Goal: Transaction & Acquisition: Purchase product/service

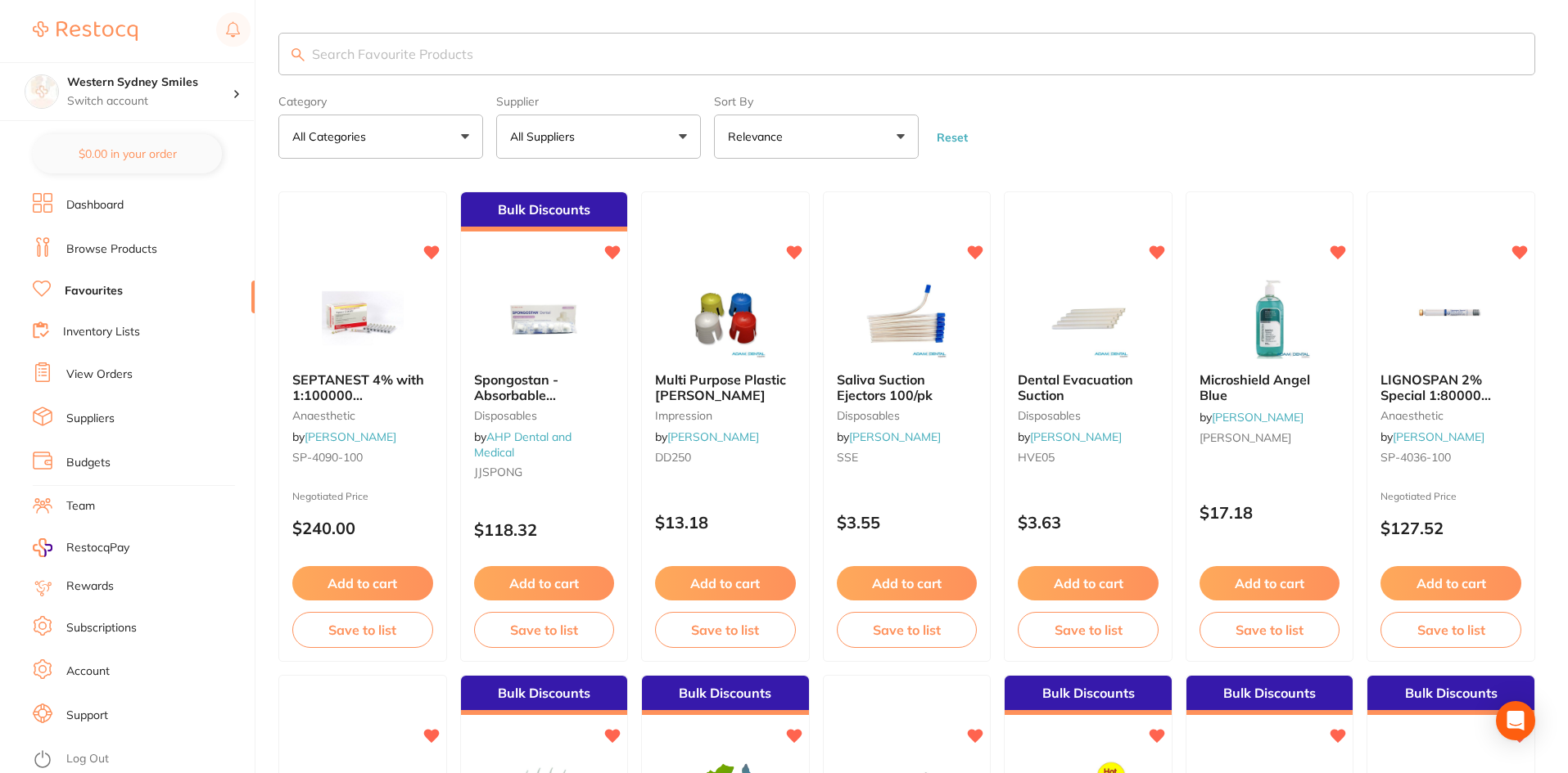
click at [376, 71] on input "search" at bounding box center [907, 53] width 1257 height 43
type input "steri pouch"
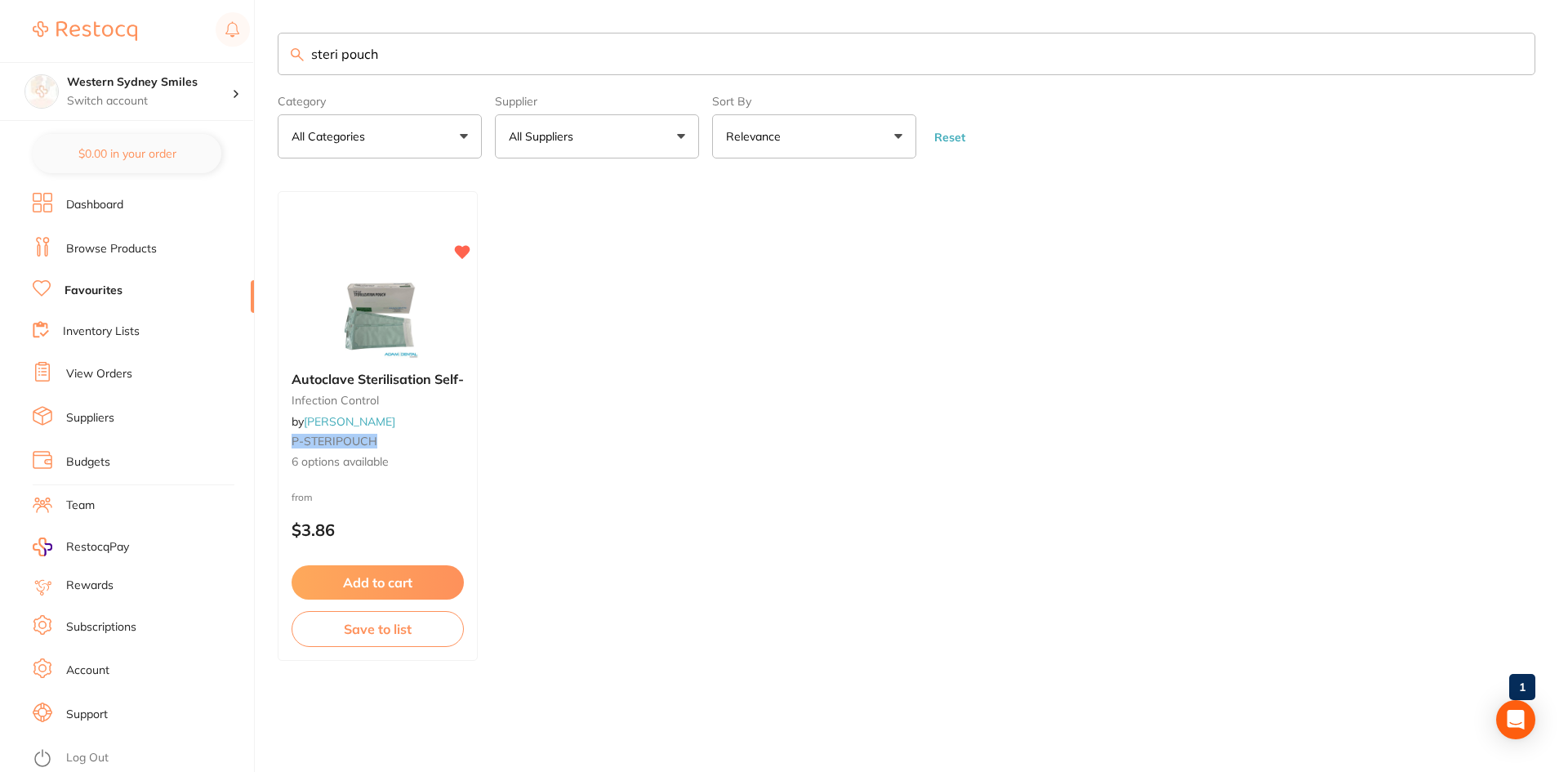
click at [100, 249] on link "Browse Products" at bounding box center [111, 249] width 90 height 16
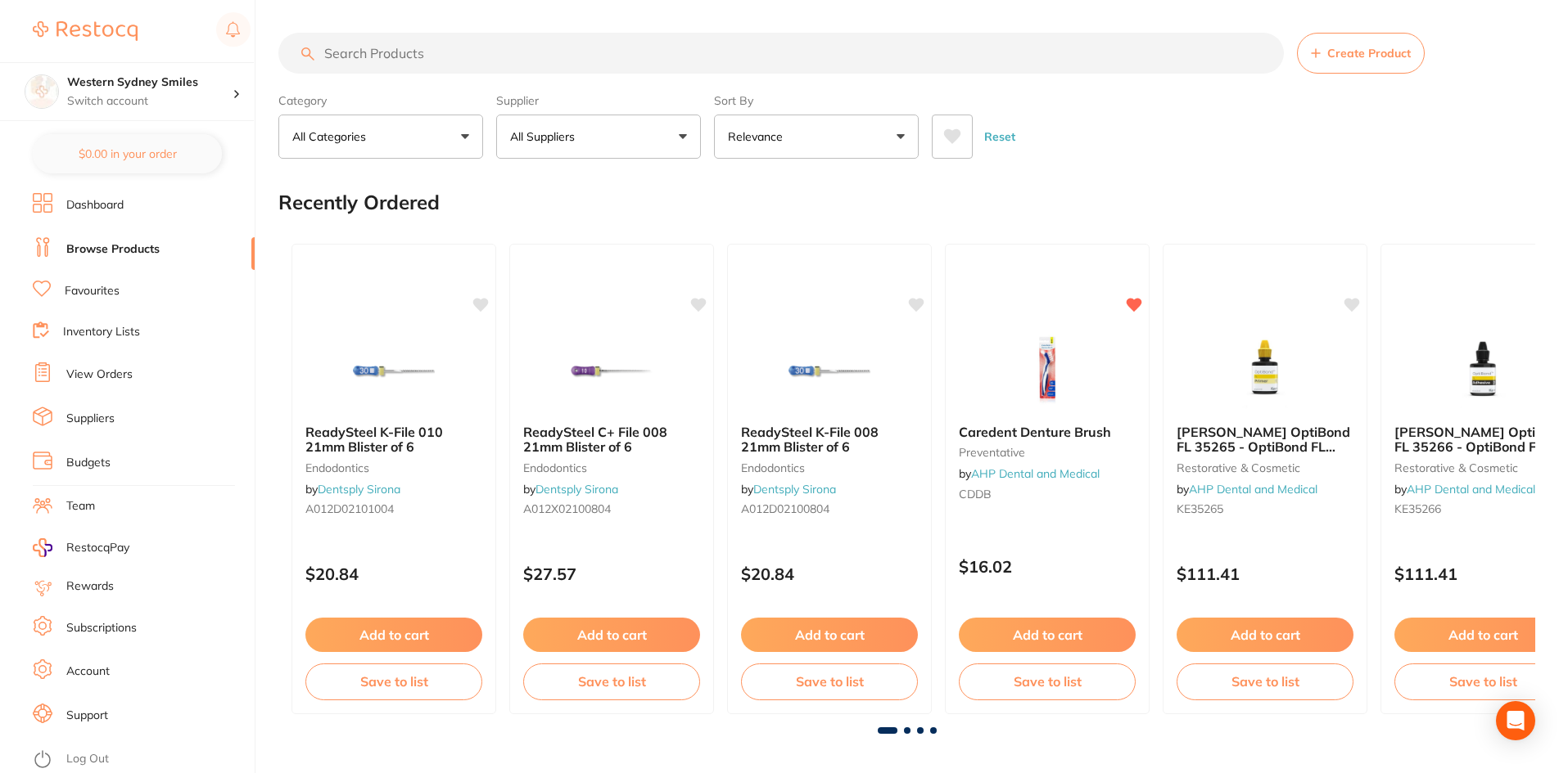
click at [455, 53] on input "search" at bounding box center [781, 52] width 1006 height 41
click at [447, 56] on input "search" at bounding box center [781, 52] width 1006 height 41
type input "steri pouch"
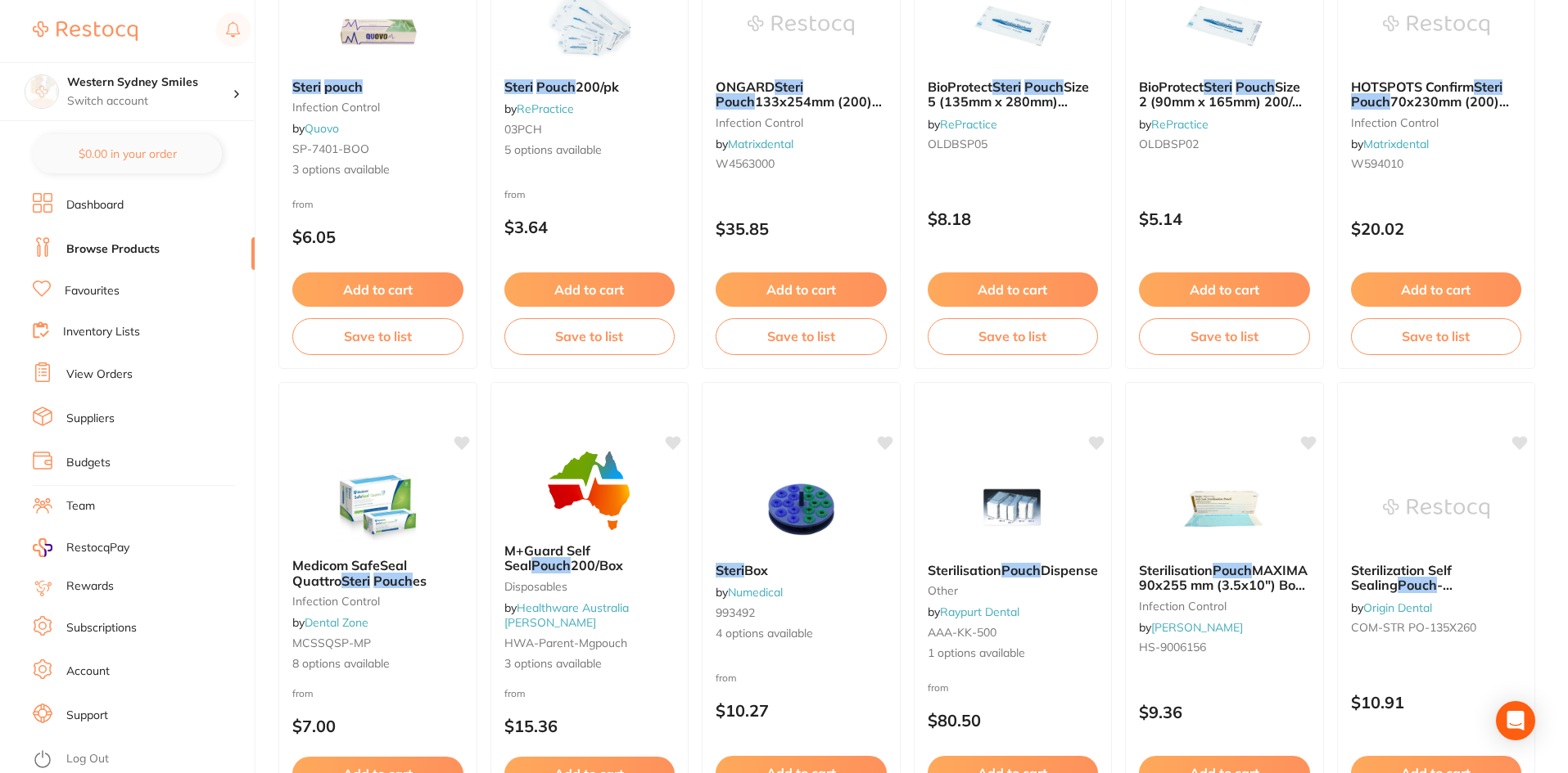
scroll to position [327, 0]
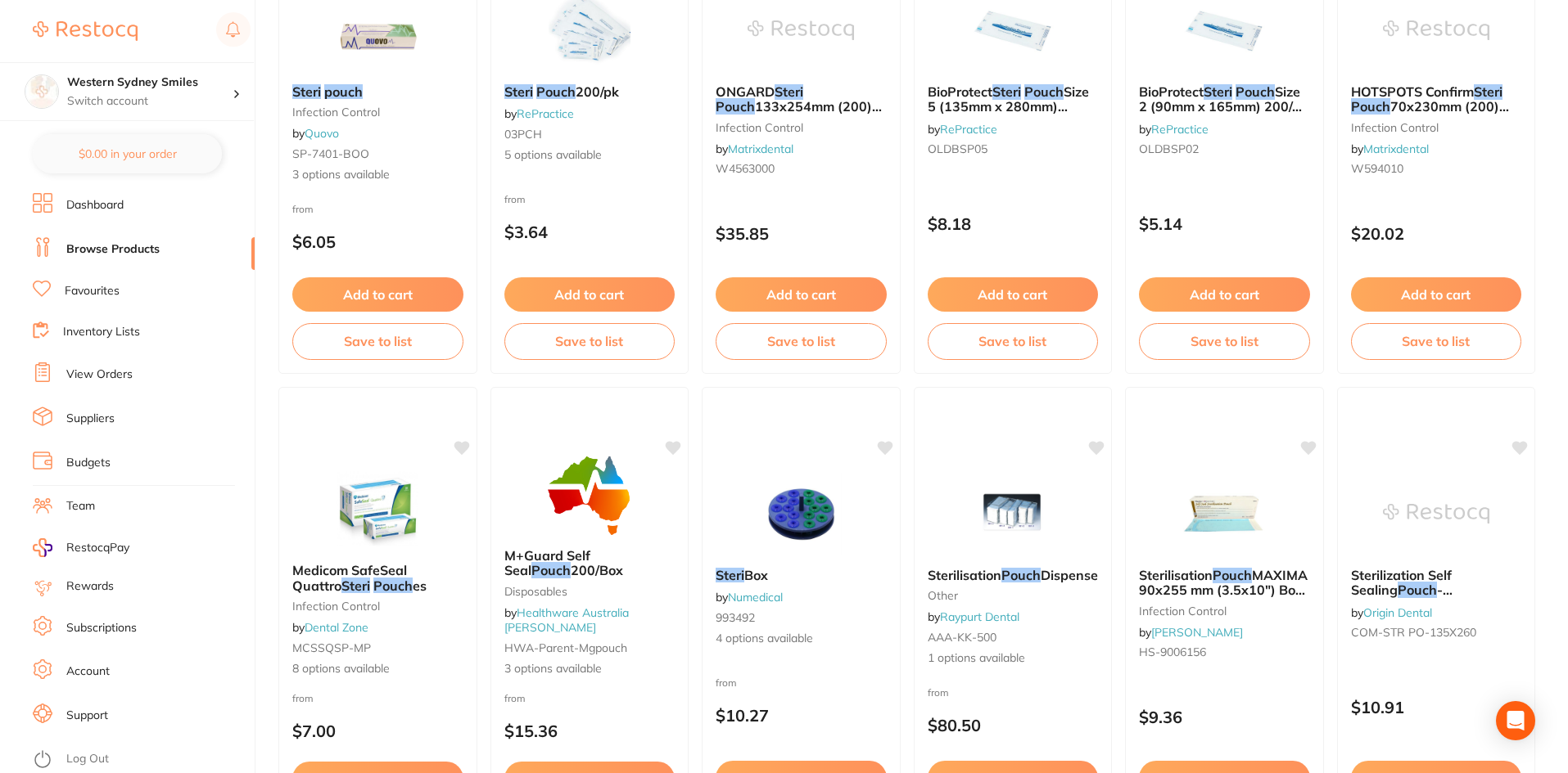
click at [62, 284] on li "Favourites" at bounding box center [143, 291] width 222 height 21
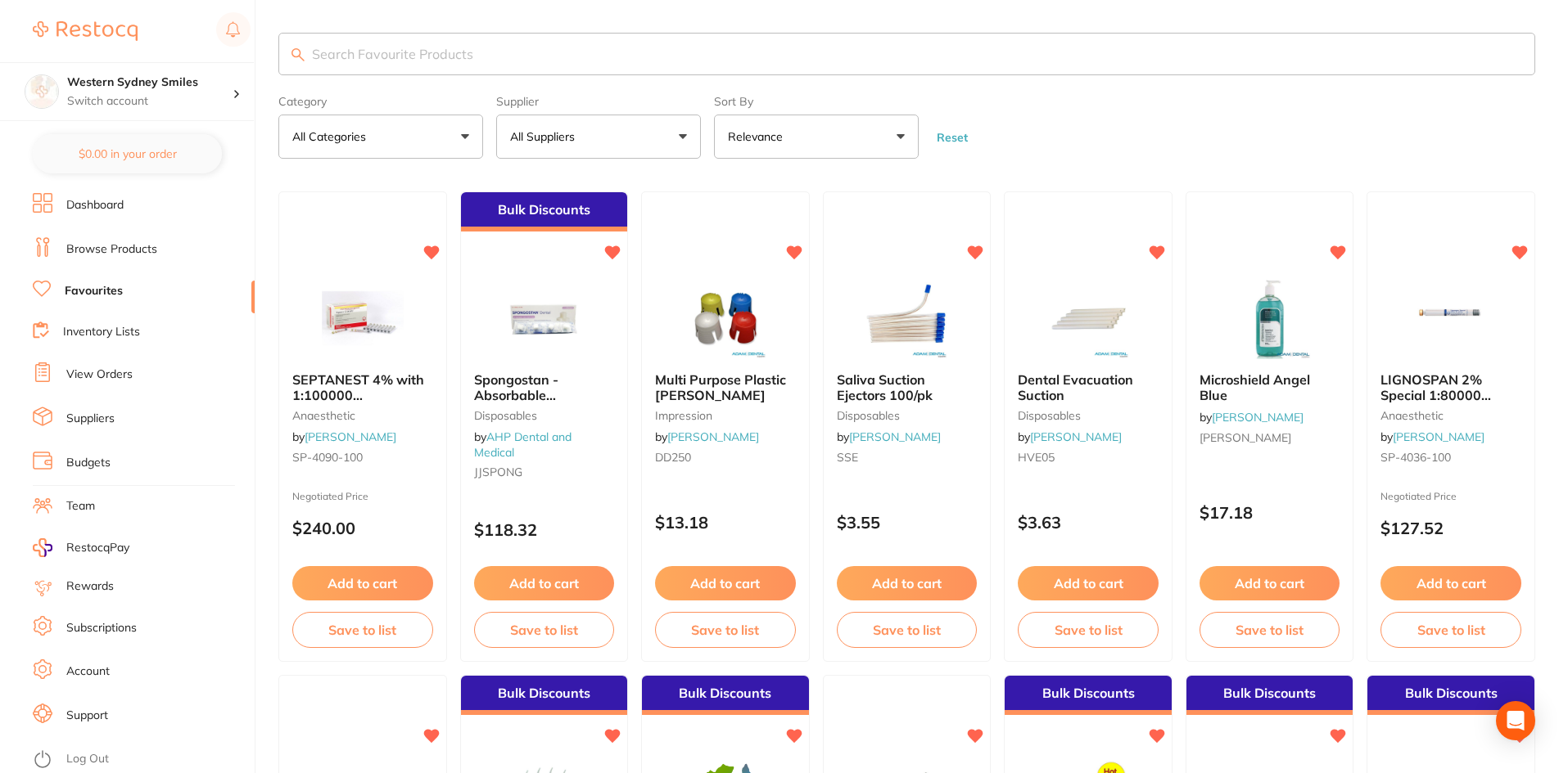
click at [485, 54] on input "search" at bounding box center [907, 53] width 1257 height 43
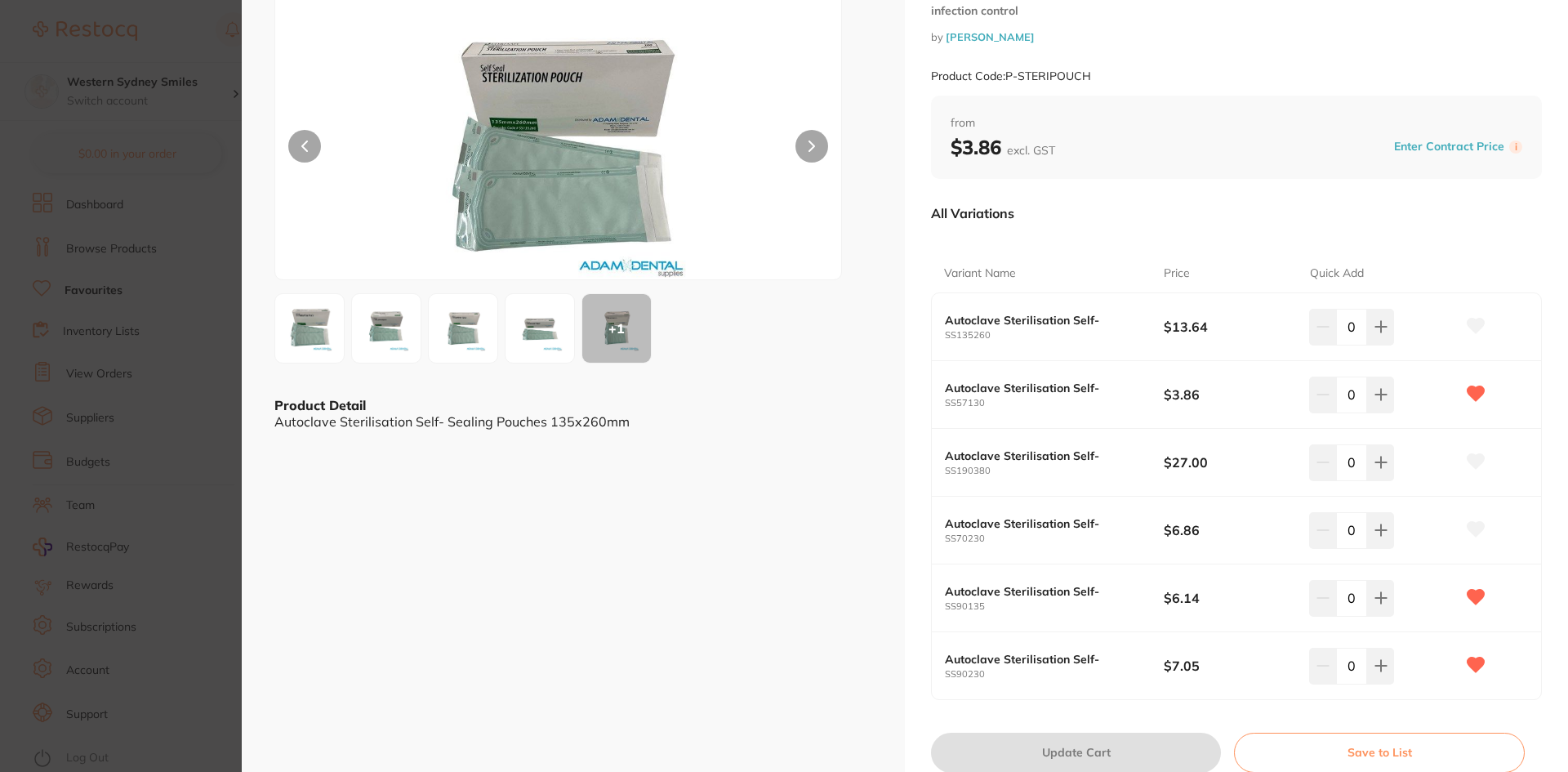
scroll to position [82, 0]
click at [1055, 392] on b "Autoclave Sterilisation Self-" at bounding box center [1043, 388] width 197 height 13
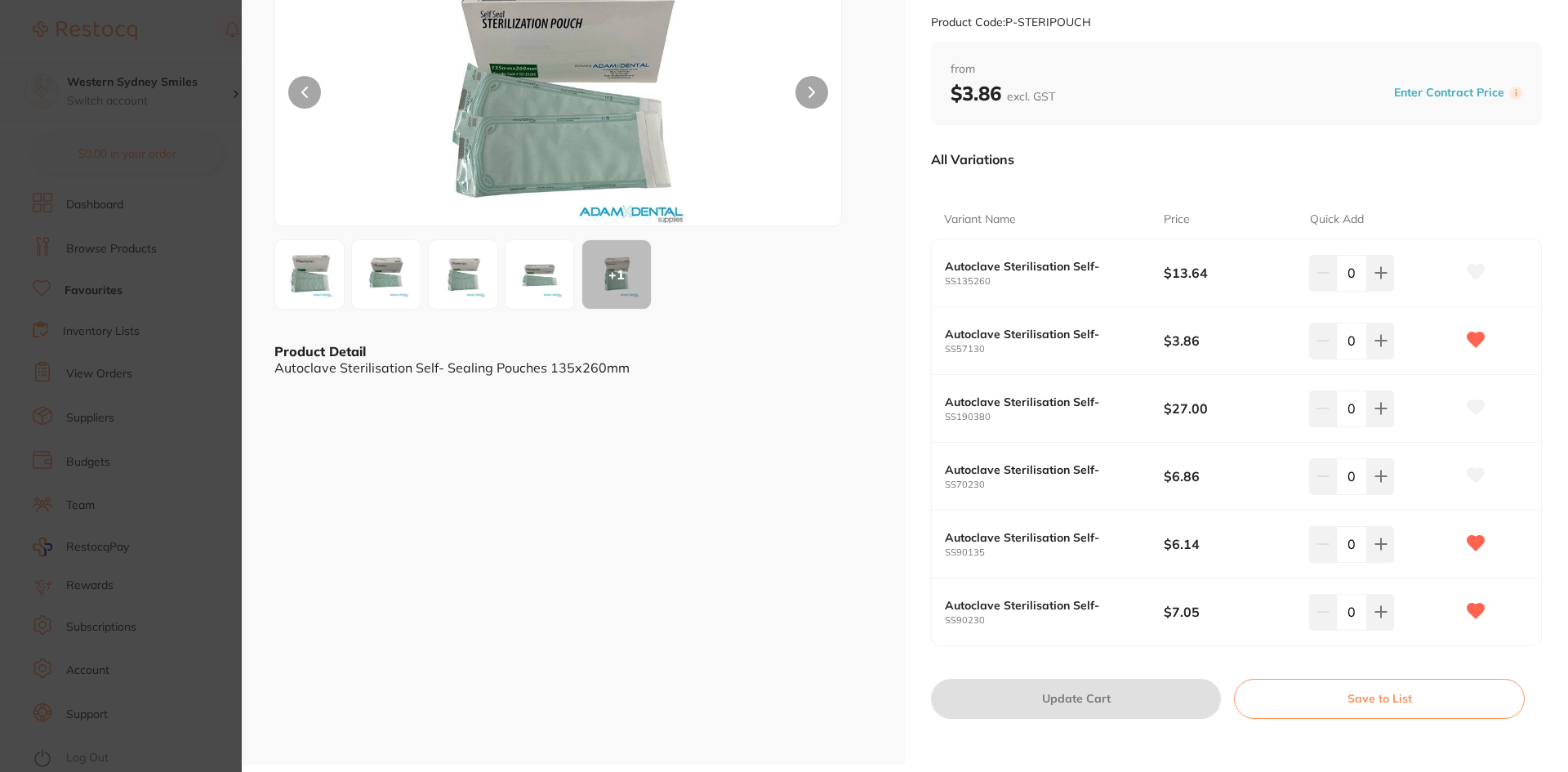
scroll to position [140, 0]
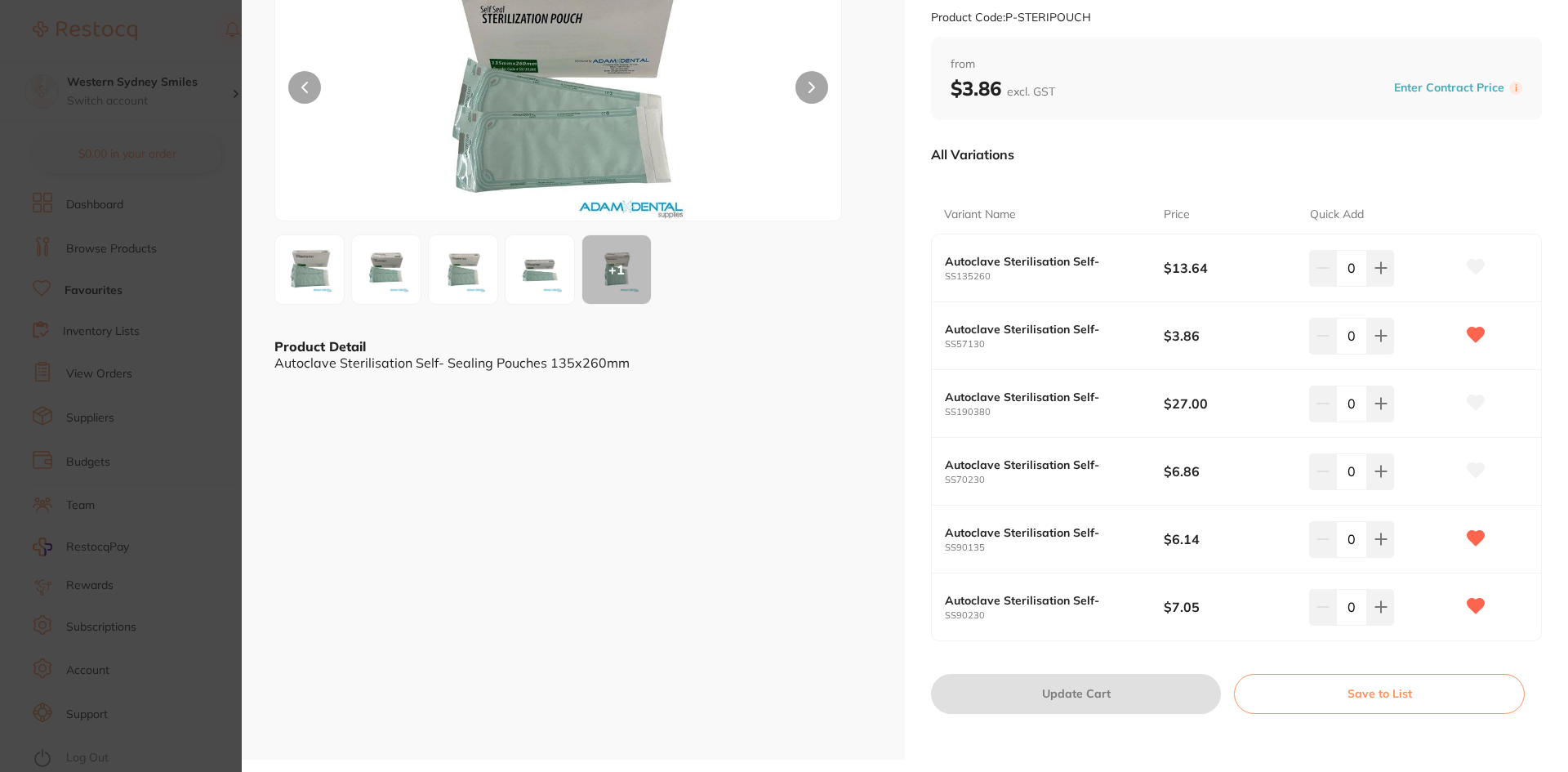
click at [533, 267] on img at bounding box center [540, 270] width 59 height 59
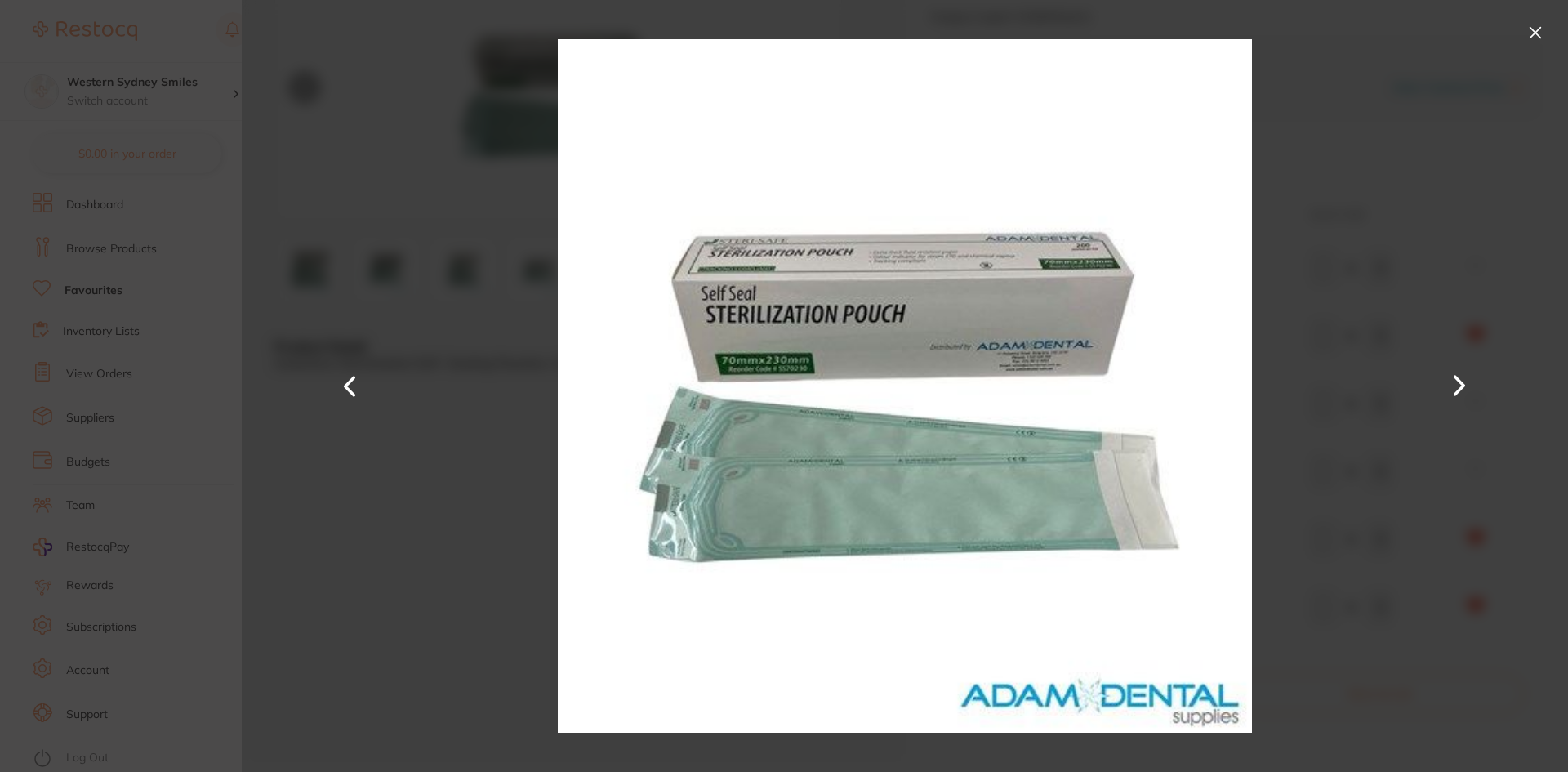
click at [1529, 29] on button at bounding box center [1535, 32] width 26 height 26
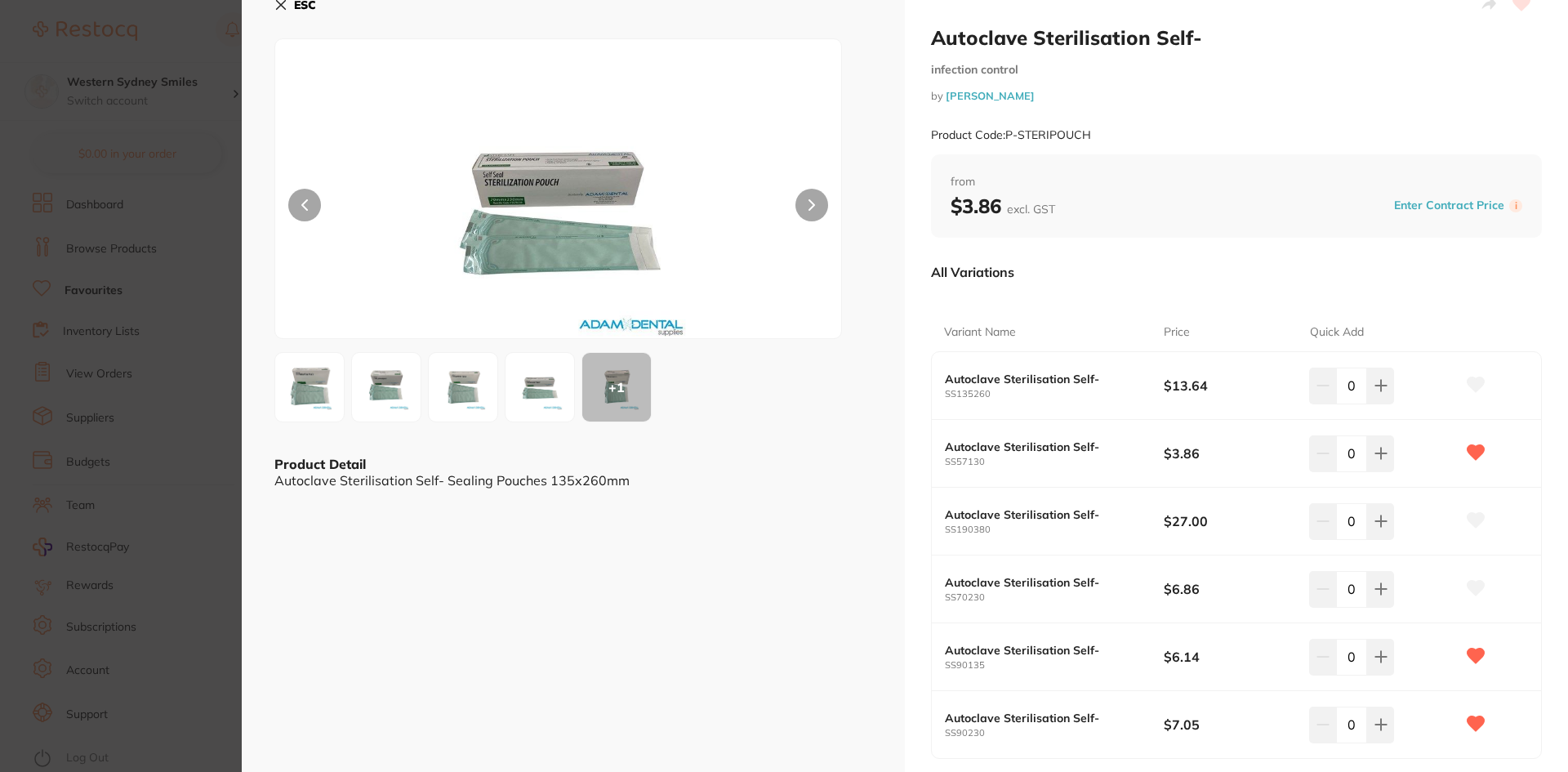
scroll to position [0, 0]
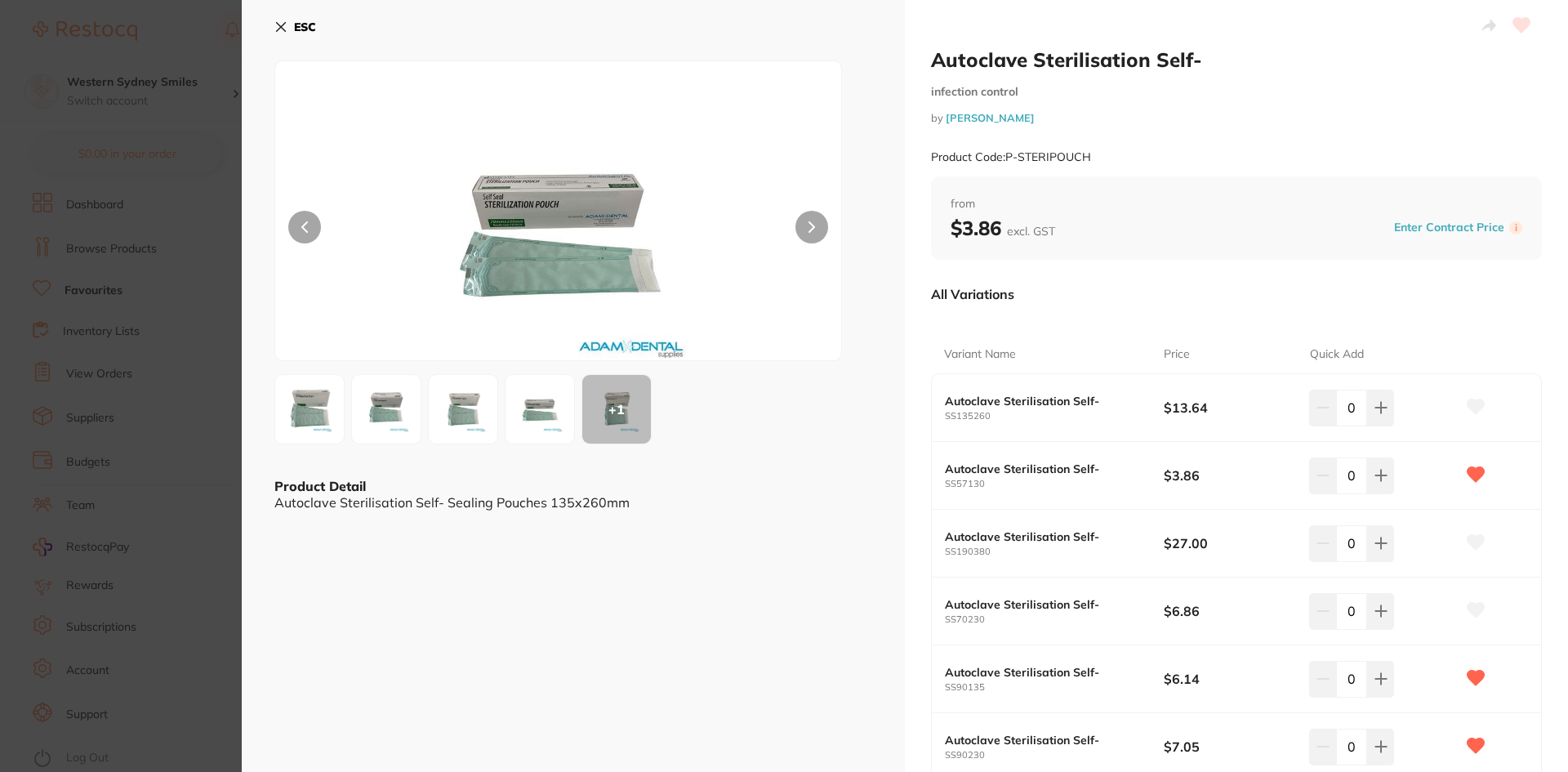
click at [281, 19] on button "ESC" at bounding box center [295, 27] width 42 height 28
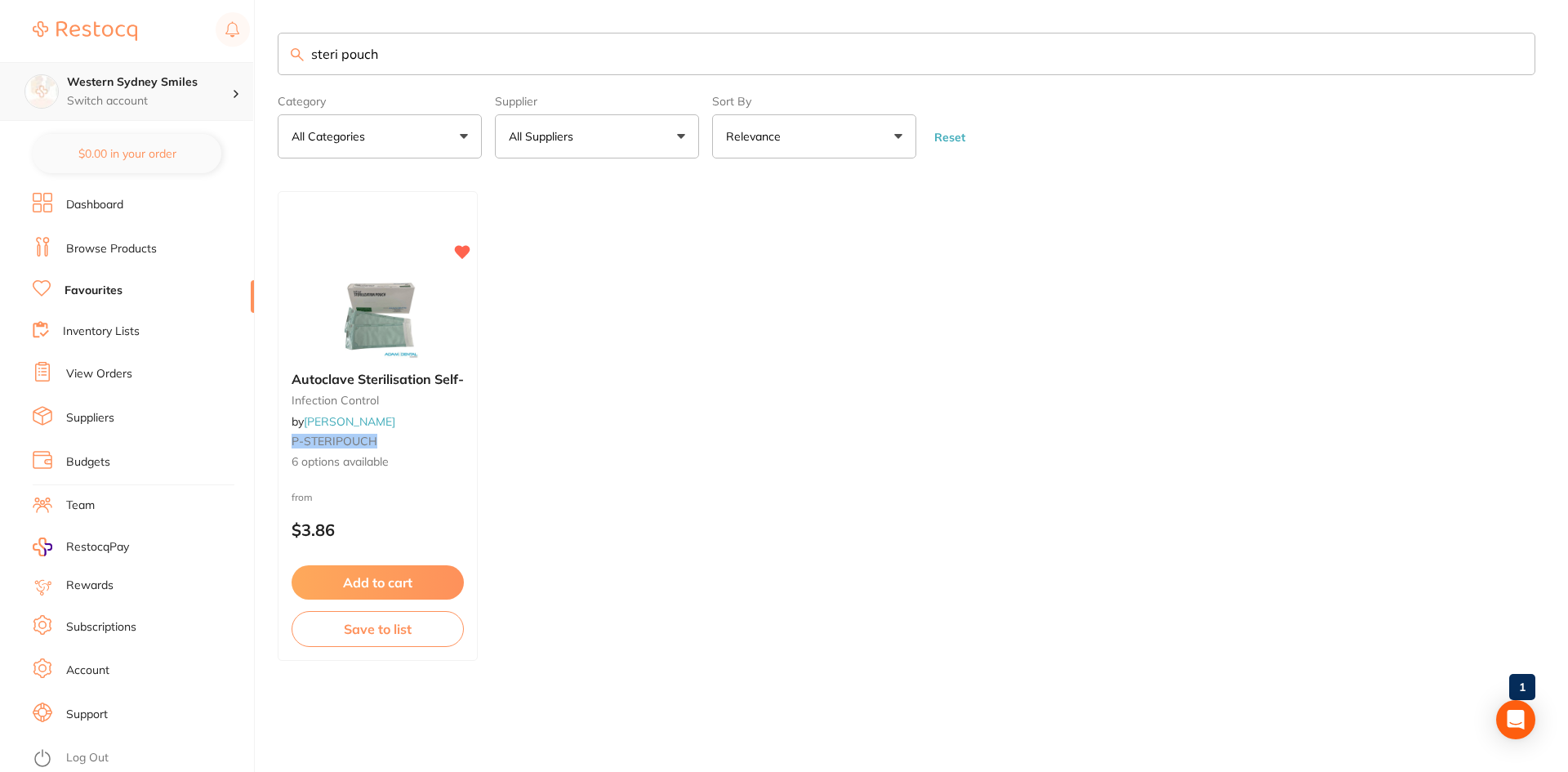
drag, startPoint x: 776, startPoint y: 63, endPoint x: 0, endPoint y: 83, distance: 776.3
click at [0, 77] on div "$1,696.82 Western Sydney Smiles Switch account Western Sydney Smiles $0.00 in y…" at bounding box center [784, 386] width 1568 height 772
type input "s"
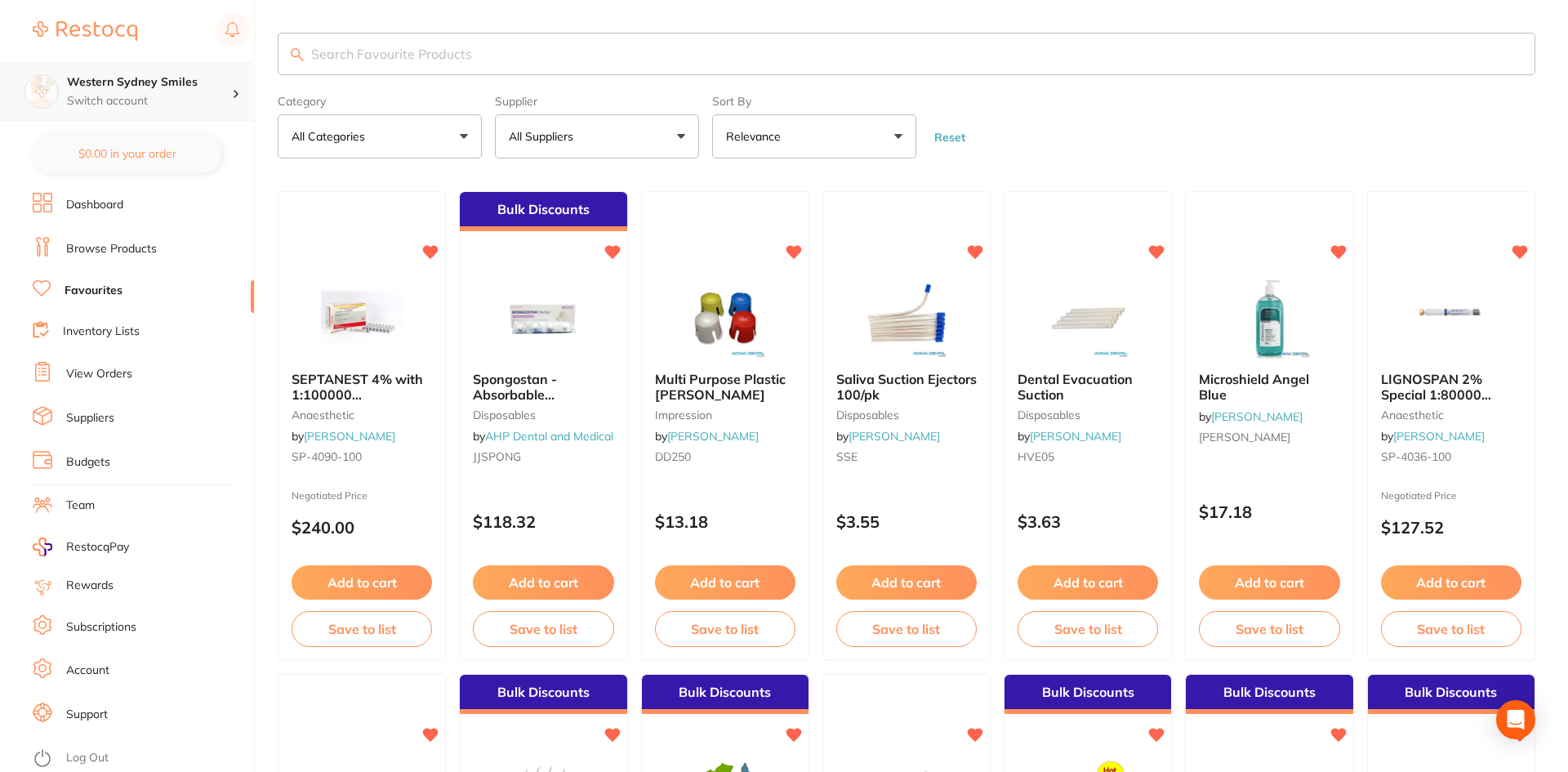
scroll to position [0, 0]
type input "mask"
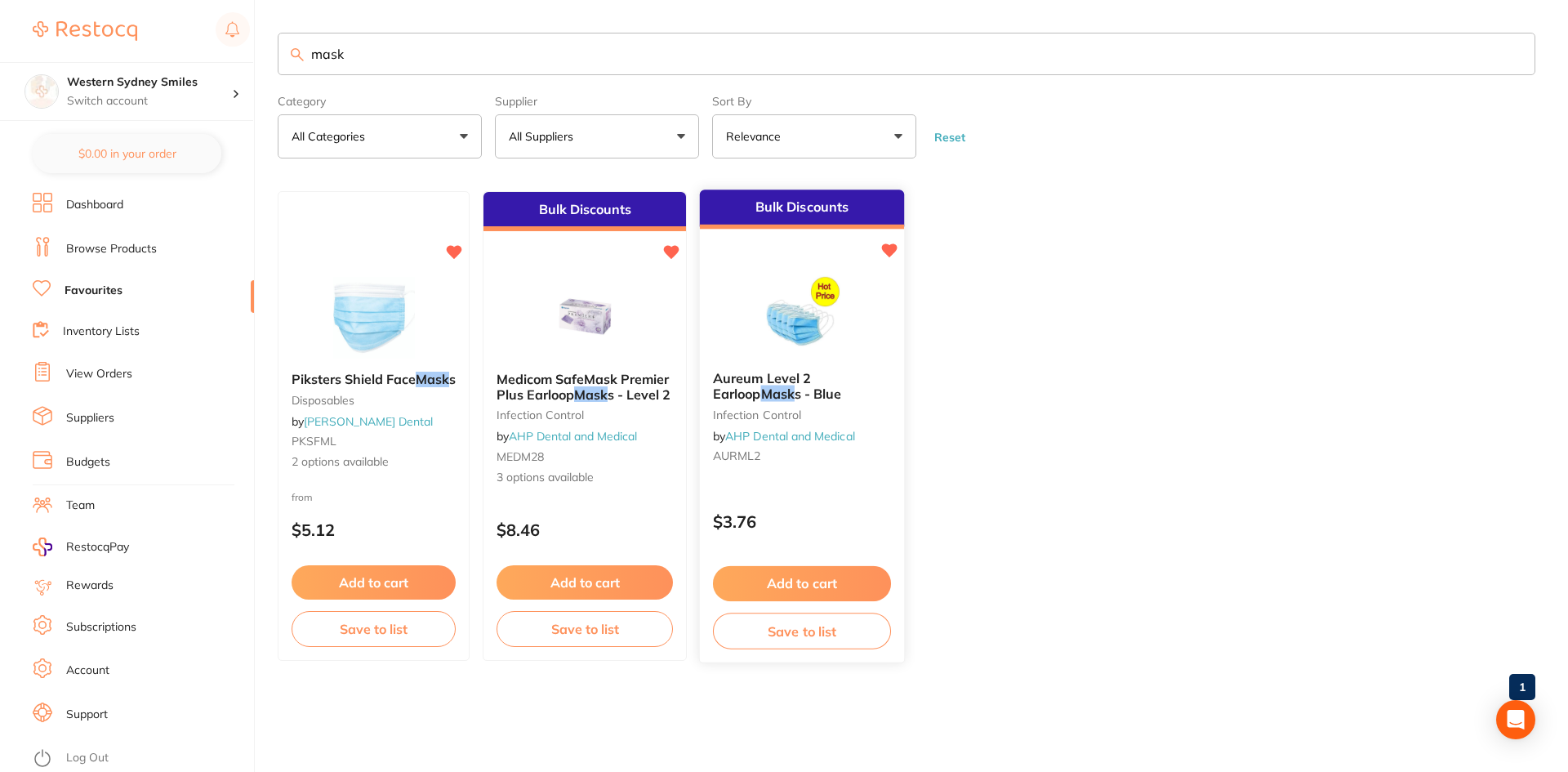
click at [832, 478] on div "Aureum Level 2 Earloop Mask s - Blue infection control by AHP Dental and Medica…" at bounding box center [802, 420] width 204 height 125
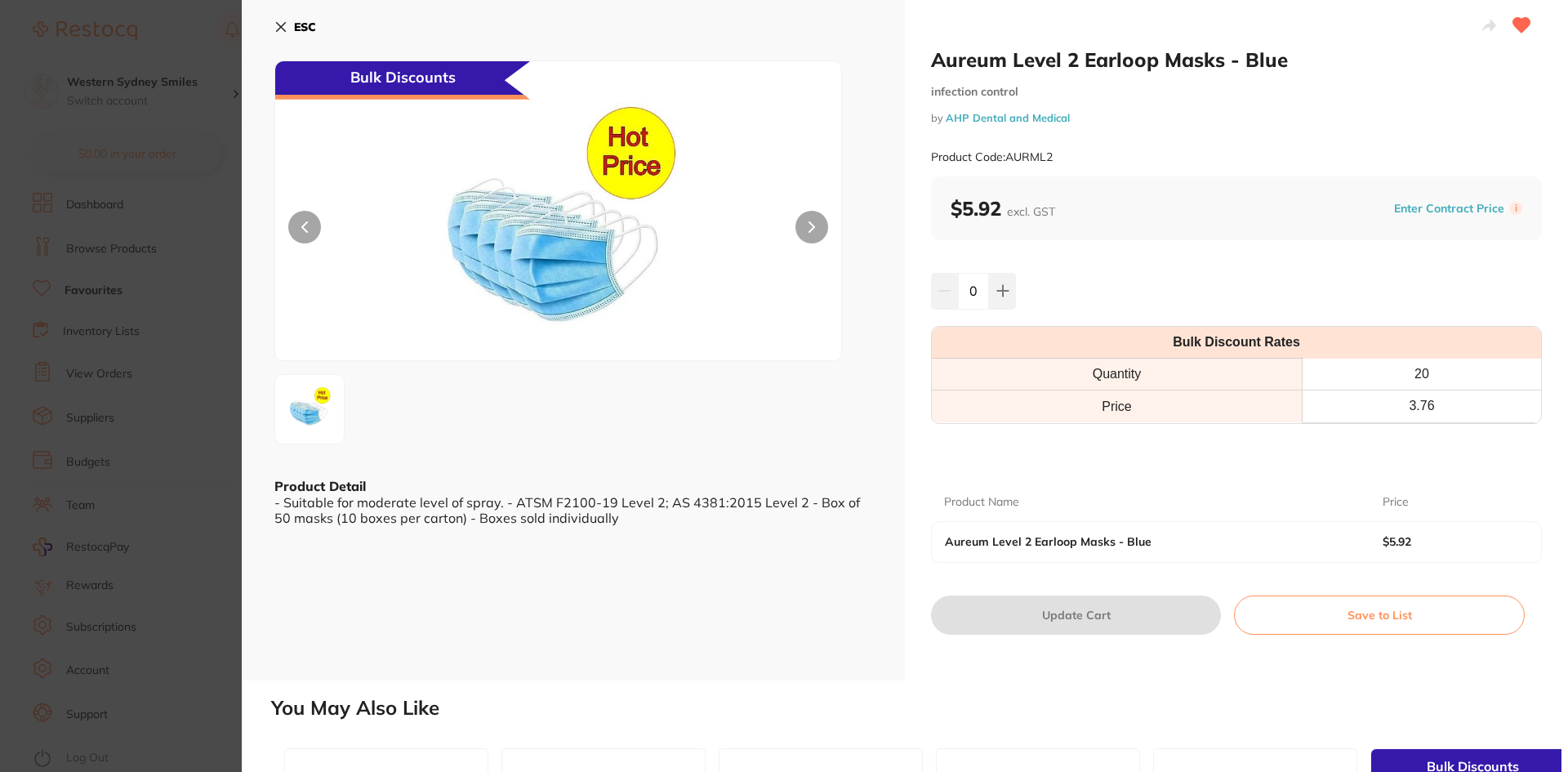
drag, startPoint x: 975, startPoint y: 290, endPoint x: 961, endPoint y: 292, distance: 14.1
click at [961, 292] on input "0" at bounding box center [974, 291] width 31 height 36
type input "40"
click at [1129, 300] on div "40" at bounding box center [1236, 291] width 611 height 36
click at [1117, 611] on button "Update Cart" at bounding box center [1075, 615] width 290 height 39
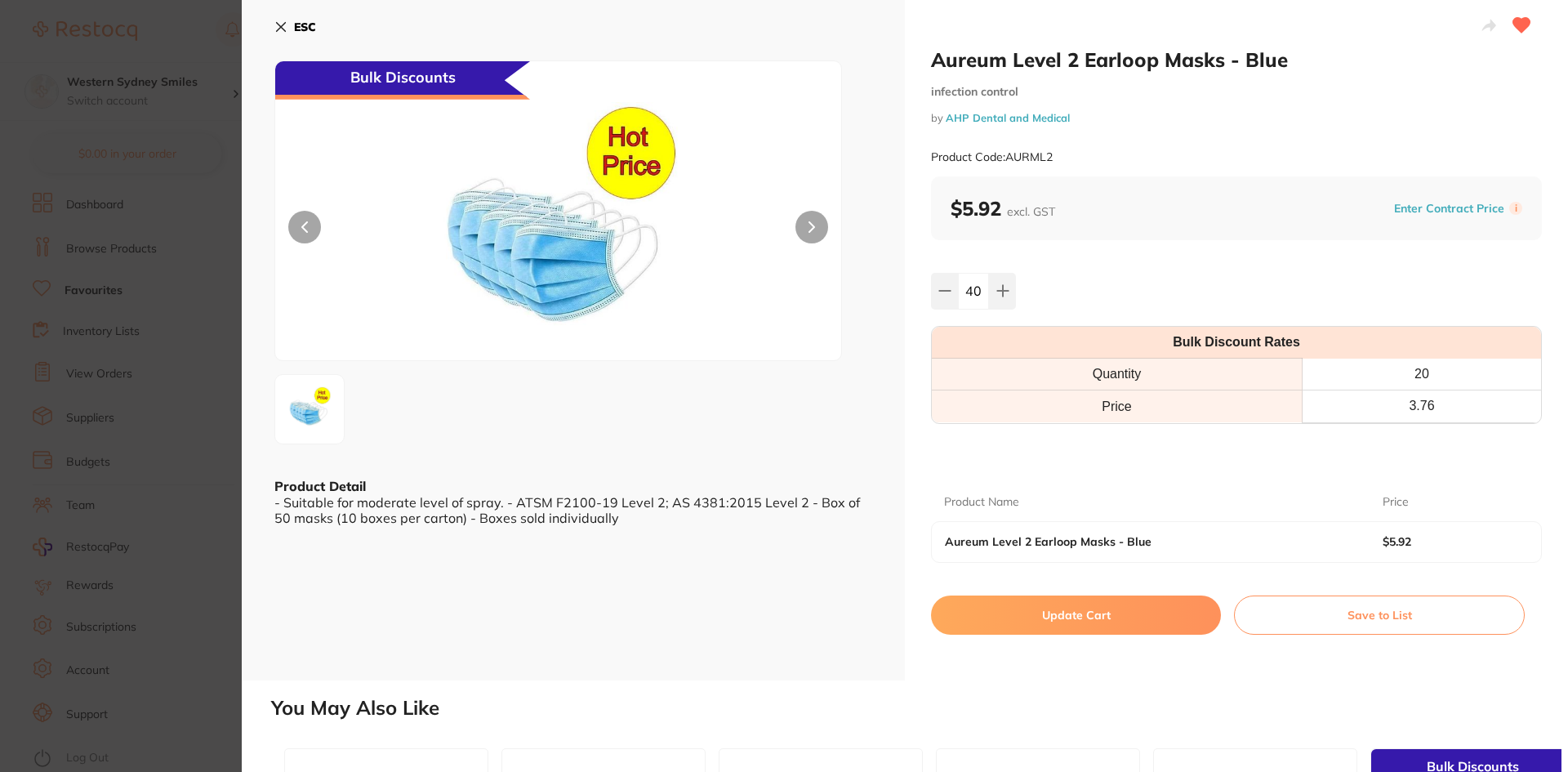
checkbox input "false"
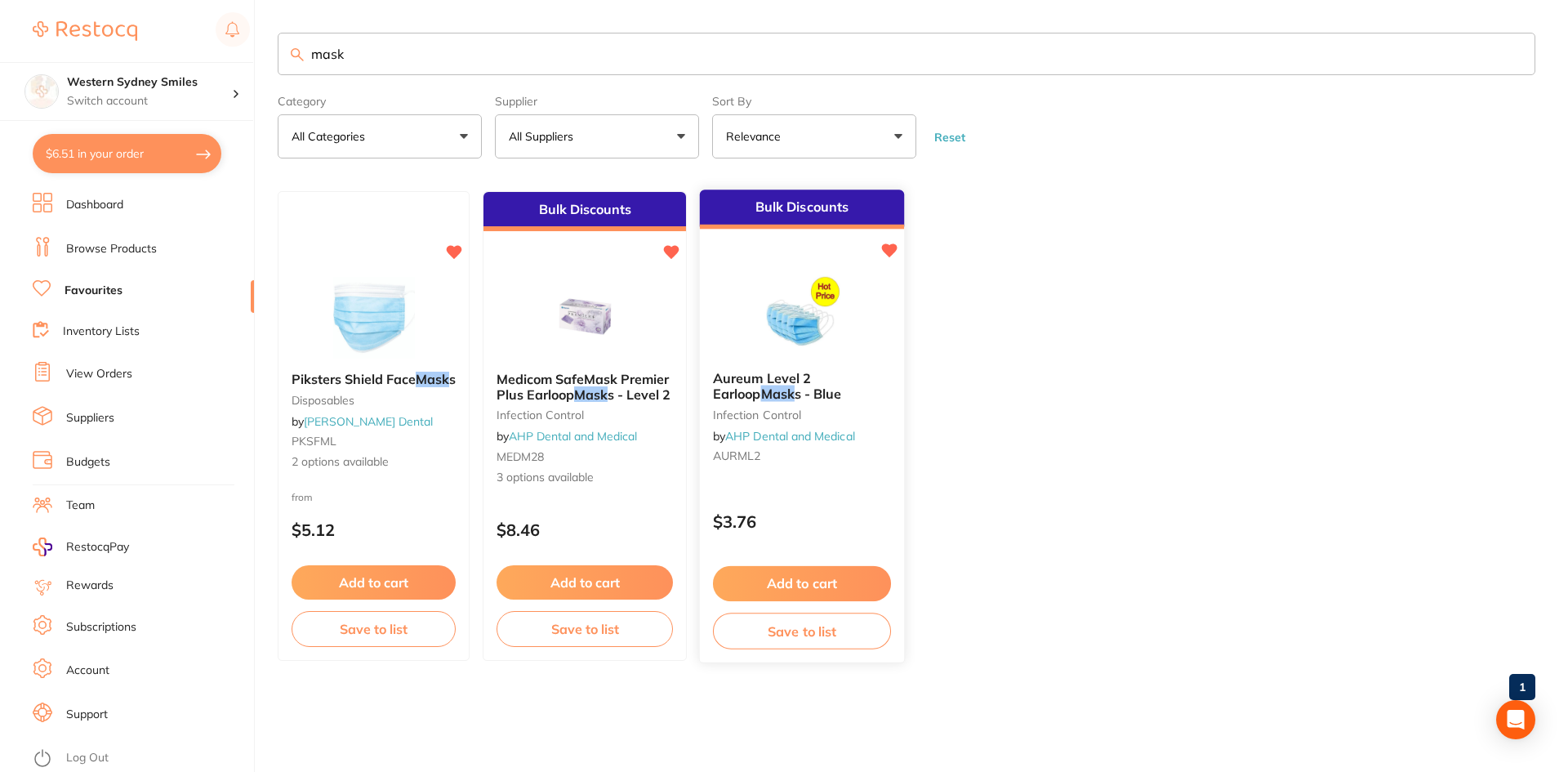
type input "40"
click at [800, 437] on link "AHP Dental and Medical" at bounding box center [790, 436] width 130 height 14
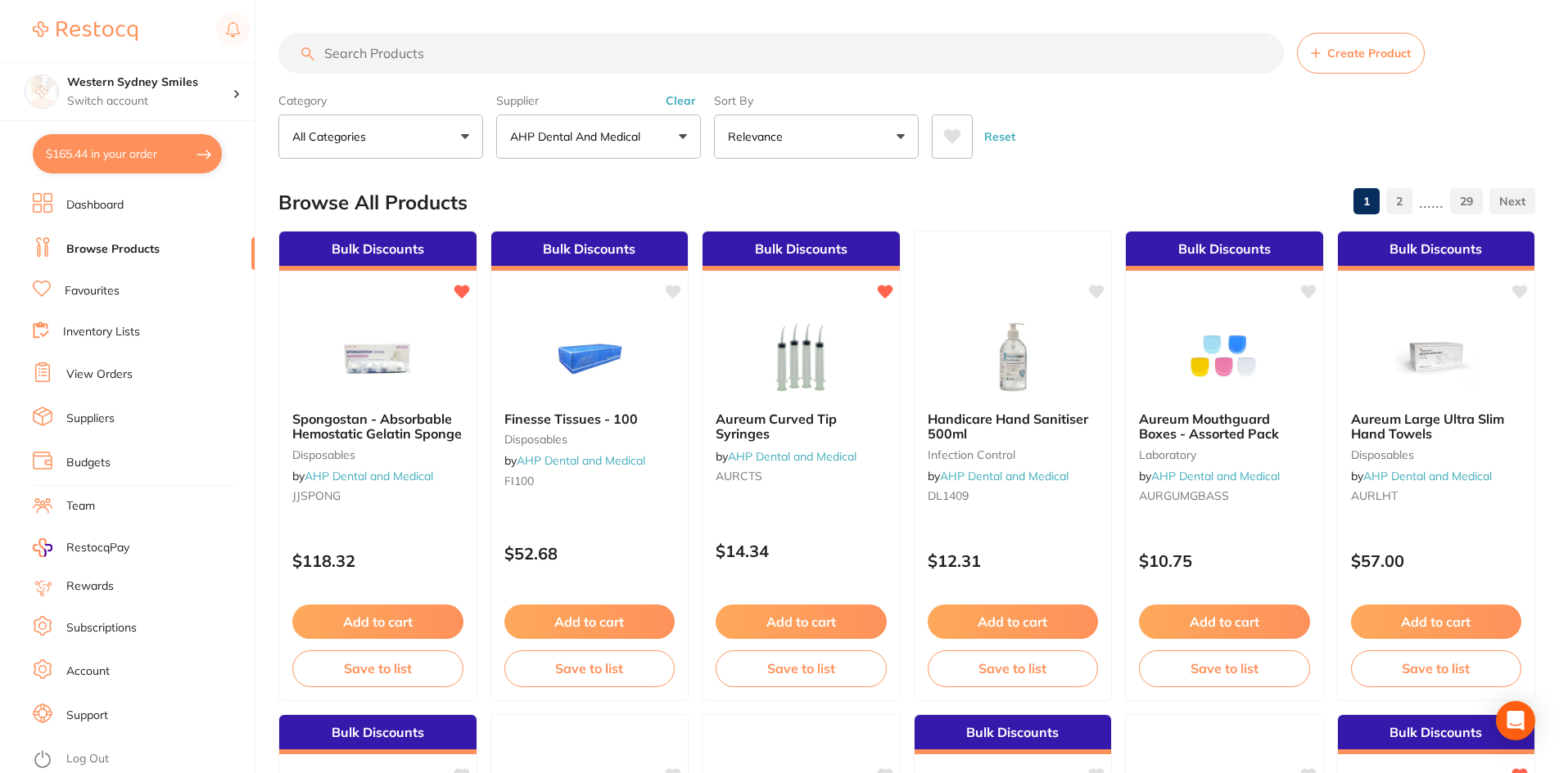
click at [102, 154] on button "$165.44 in your order" at bounding box center [127, 154] width 189 height 39
checkbox input "true"
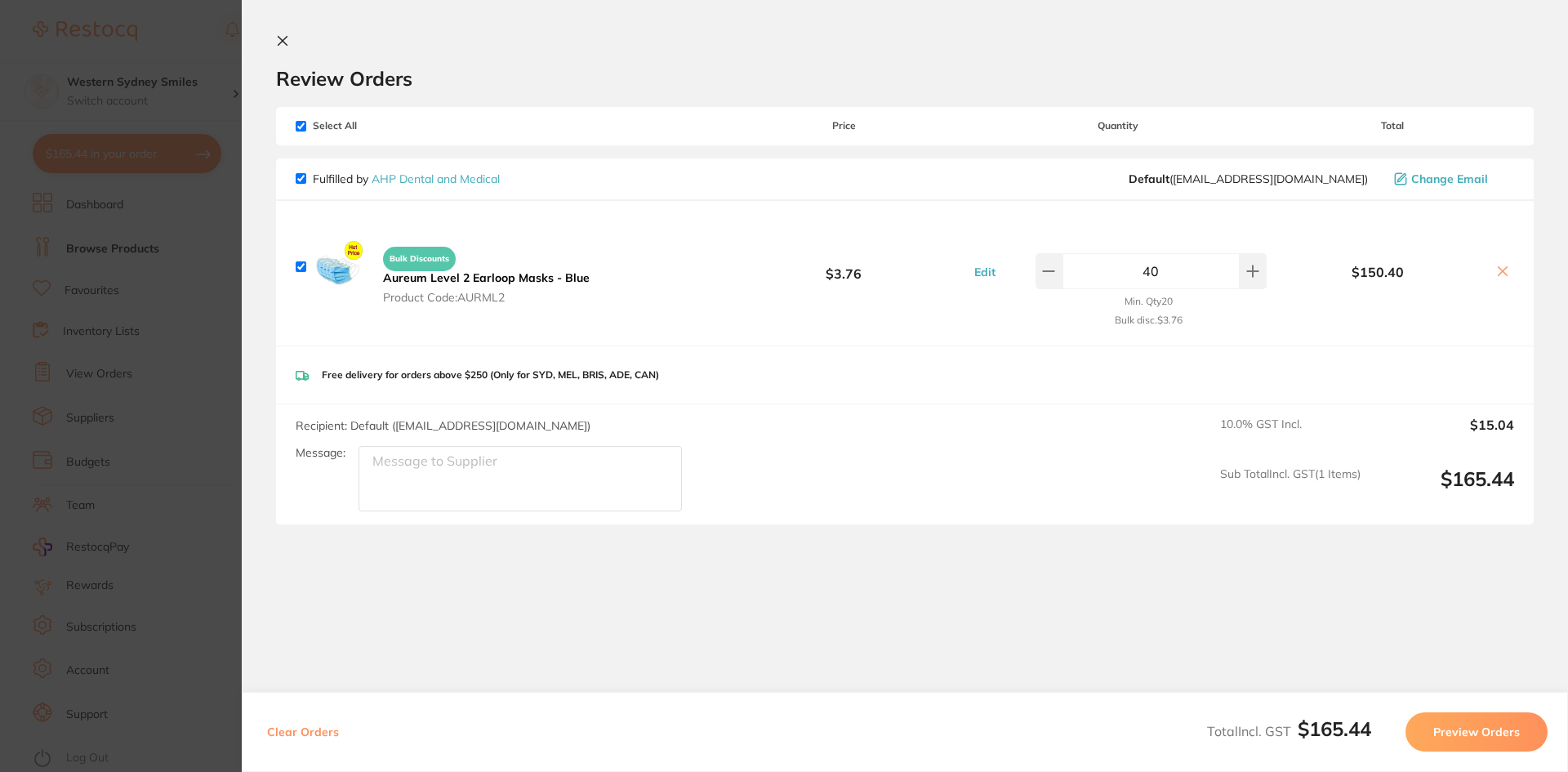
drag, startPoint x: 1183, startPoint y: 275, endPoint x: 1094, endPoint y: 273, distance: 89.0
click at [1094, 273] on input "40" at bounding box center [1152, 272] width 177 height 36
type input "50"
click at [1098, 406] on div "Recipient: Default ( [EMAIL_ADDRESS][DOMAIN_NAME] ) Message: 10.0 % GST Incl. $…" at bounding box center [905, 464] width 1257 height 120
click at [274, 31] on section "Review Orders Your orders are being processed and we will notify you once we ha…" at bounding box center [905, 386] width 1326 height 772
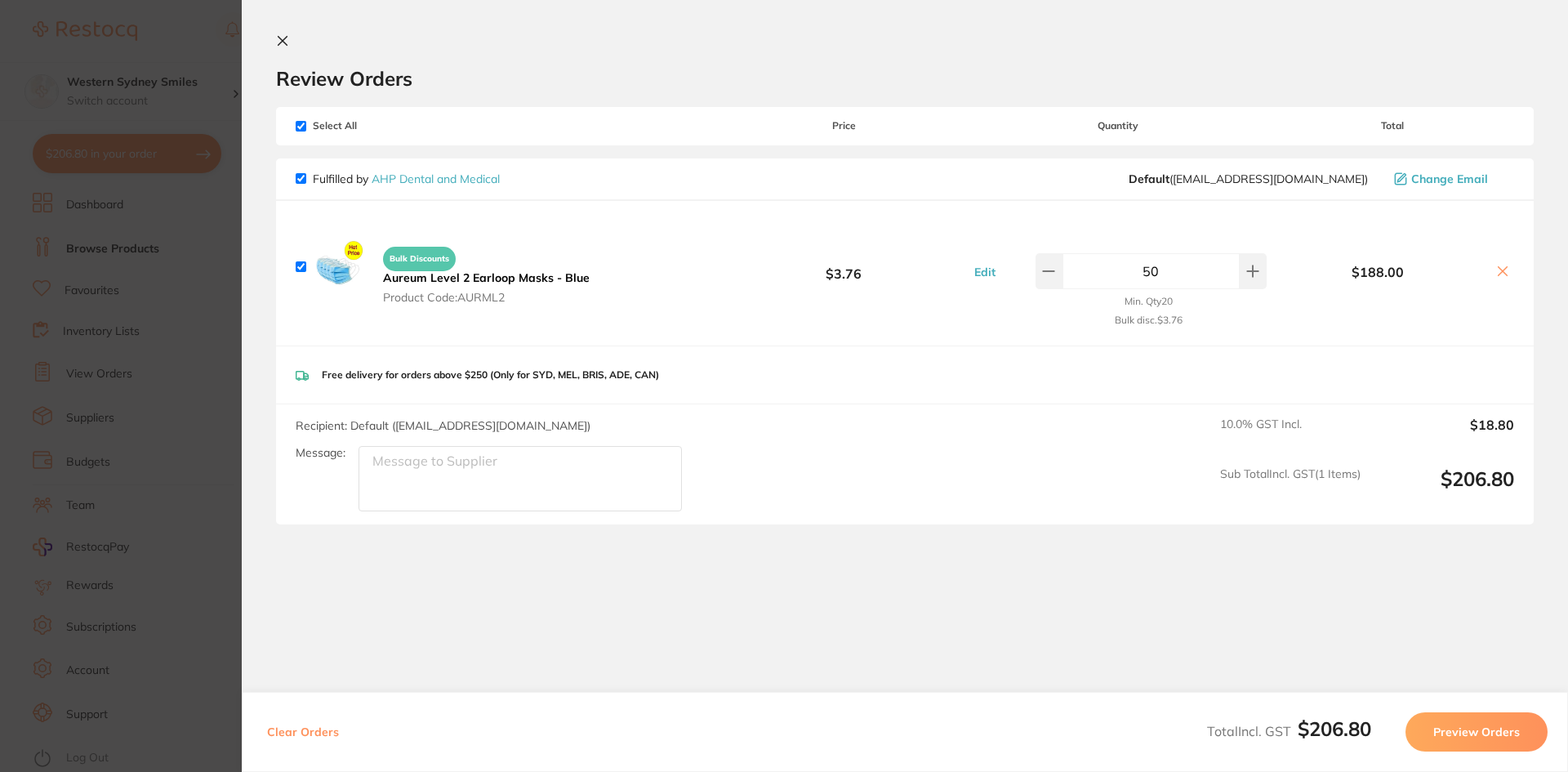
click at [287, 35] on icon at bounding box center [283, 41] width 13 height 13
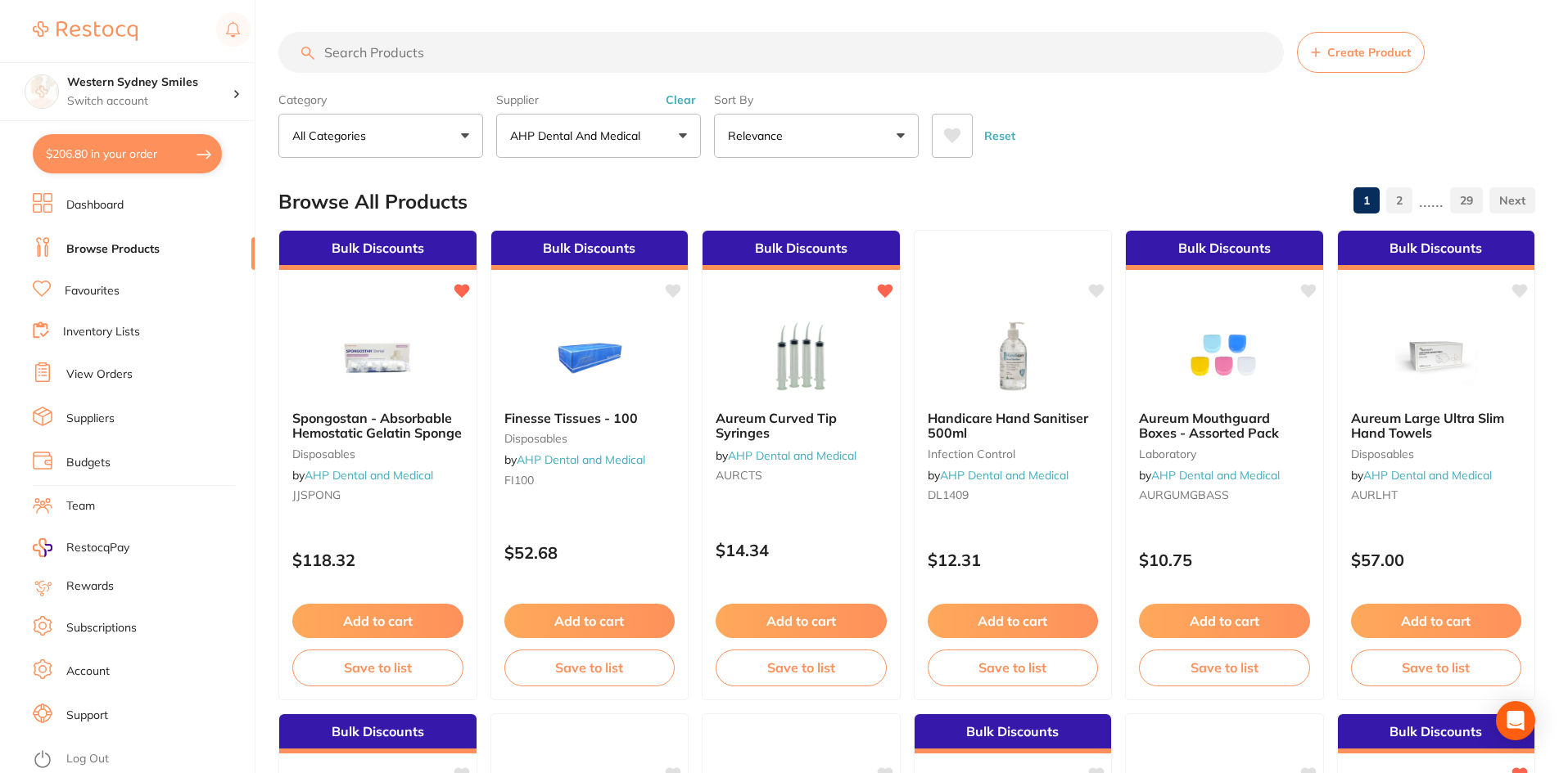
click at [477, 61] on input "search" at bounding box center [781, 52] width 1006 height 41
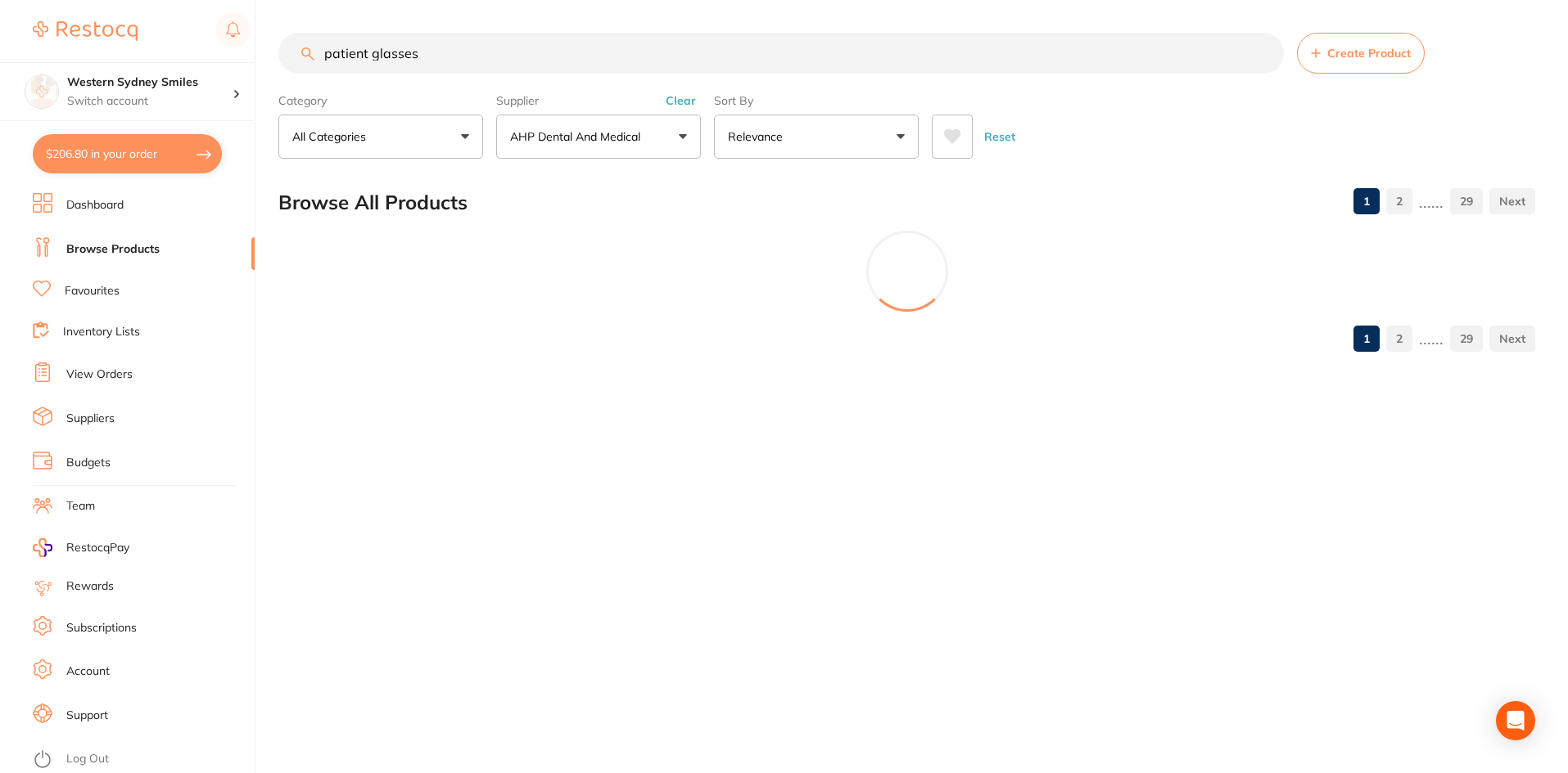
scroll to position [0, 0]
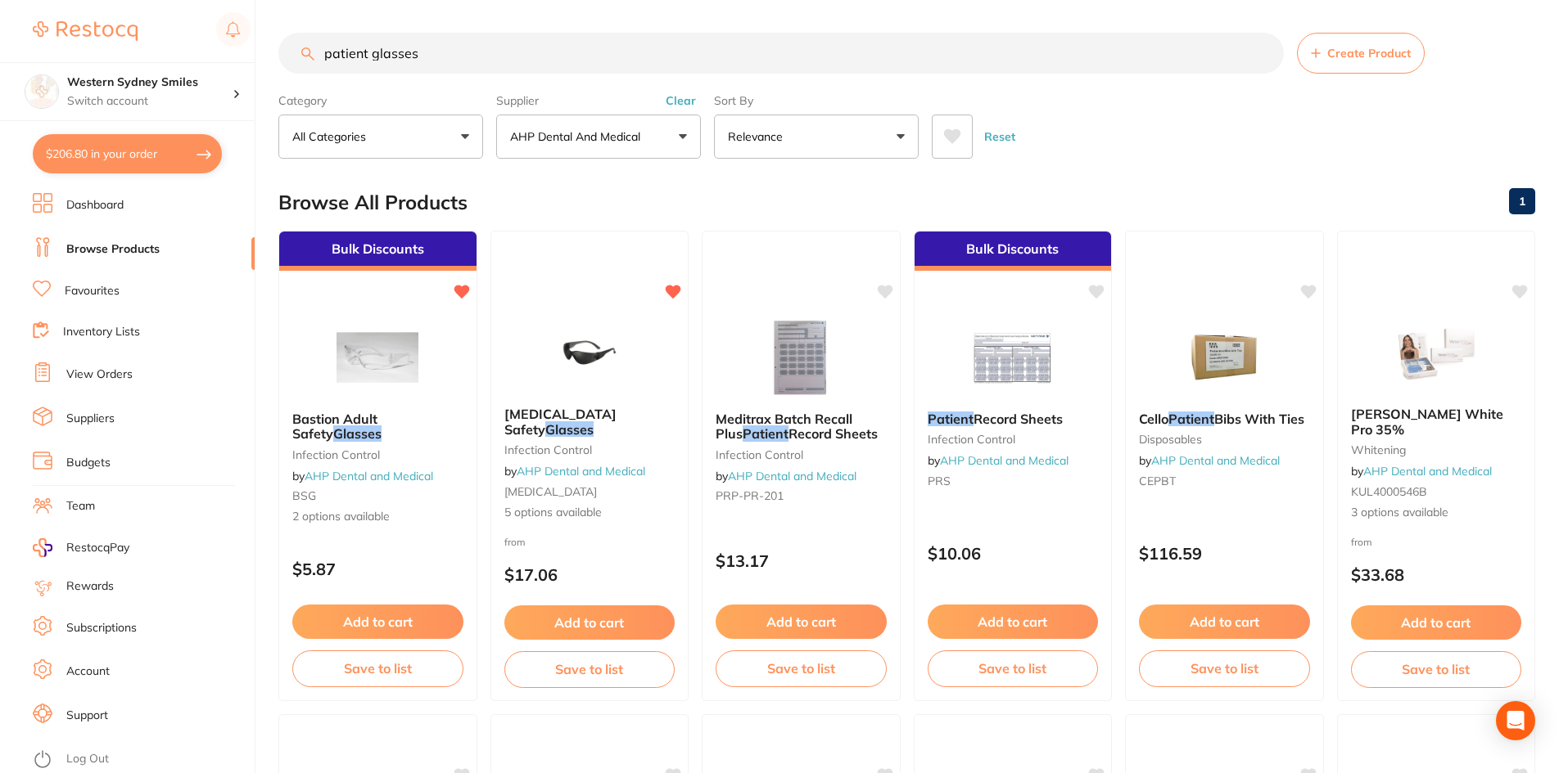
drag, startPoint x: 371, startPoint y: 54, endPoint x: 285, endPoint y: 53, distance: 86.0
click at [286, 53] on input "patient glasses" at bounding box center [781, 52] width 1006 height 41
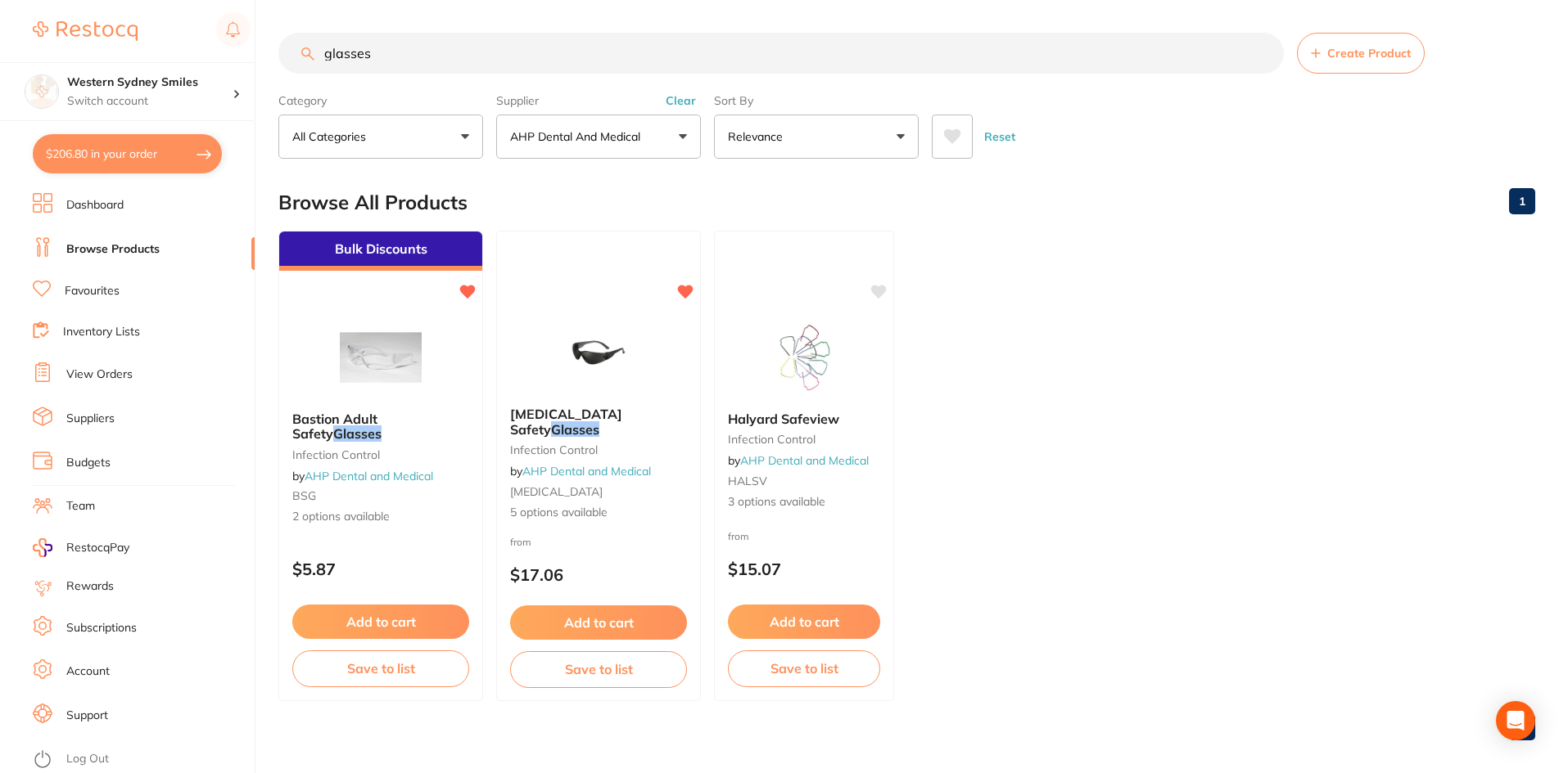
click at [123, 244] on link "Browse Products" at bounding box center [113, 249] width 94 height 16
click at [406, 59] on input "glasses" at bounding box center [781, 52] width 1006 height 41
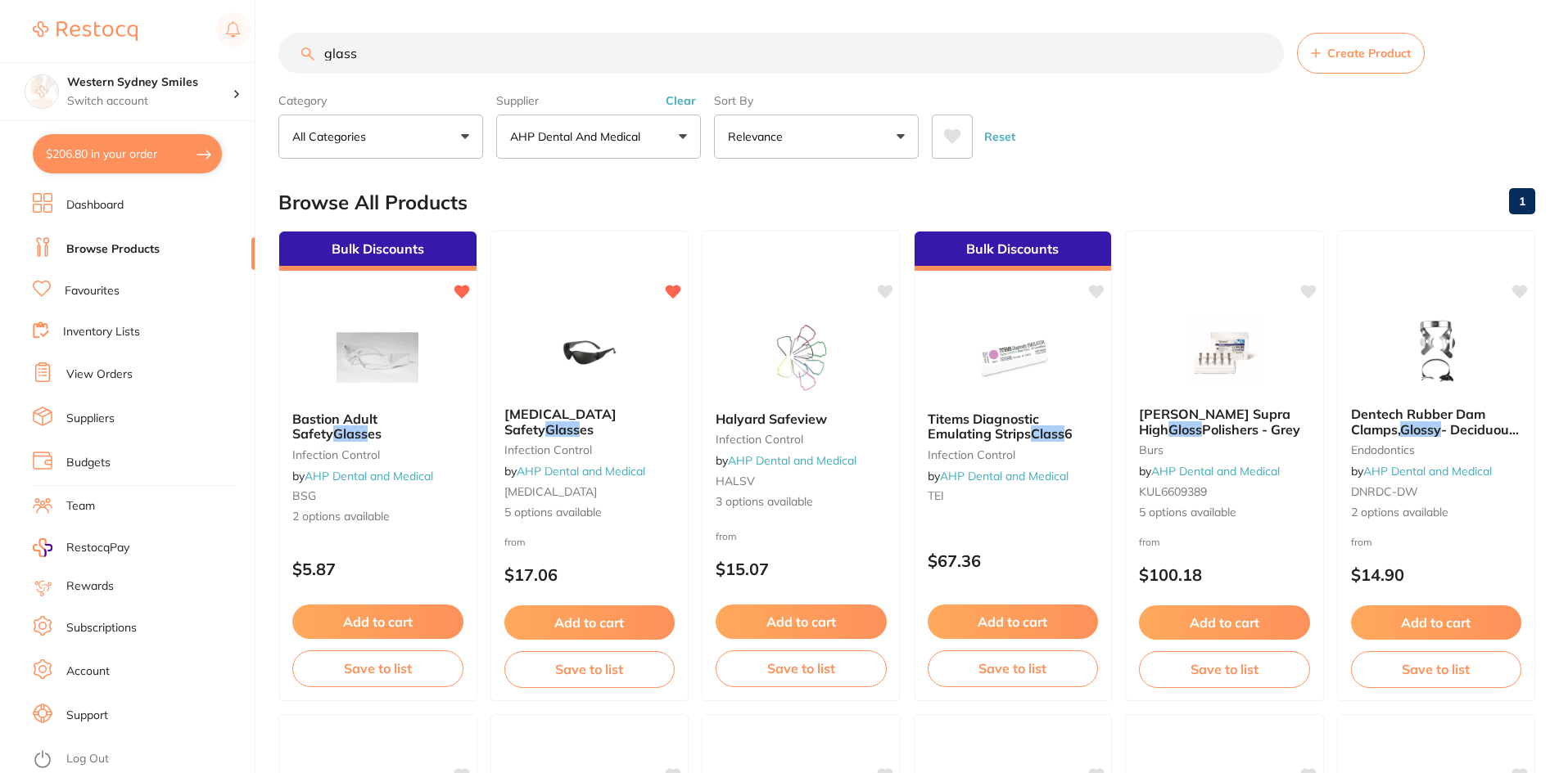
click at [396, 59] on input "glass" at bounding box center [781, 52] width 1006 height 41
type input "g"
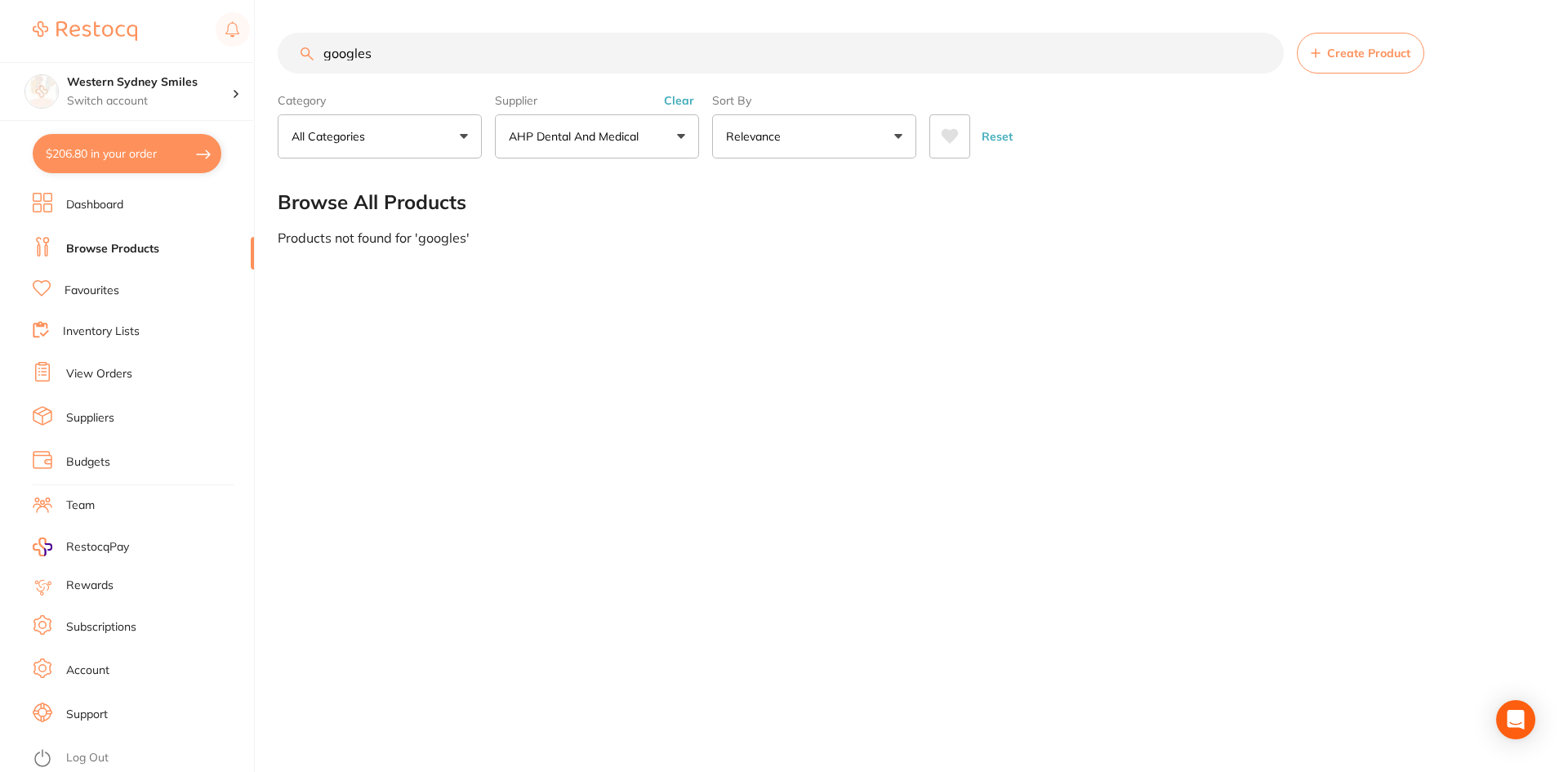
drag, startPoint x: 395, startPoint y: 59, endPoint x: 0, endPoint y: 7, distance: 398.4
click at [4, 15] on div "$206.80 Western Sydney Smiles Switch account Western Sydney Smiles $206.80 in y…" at bounding box center [784, 386] width 1568 height 772
type input "glasses"
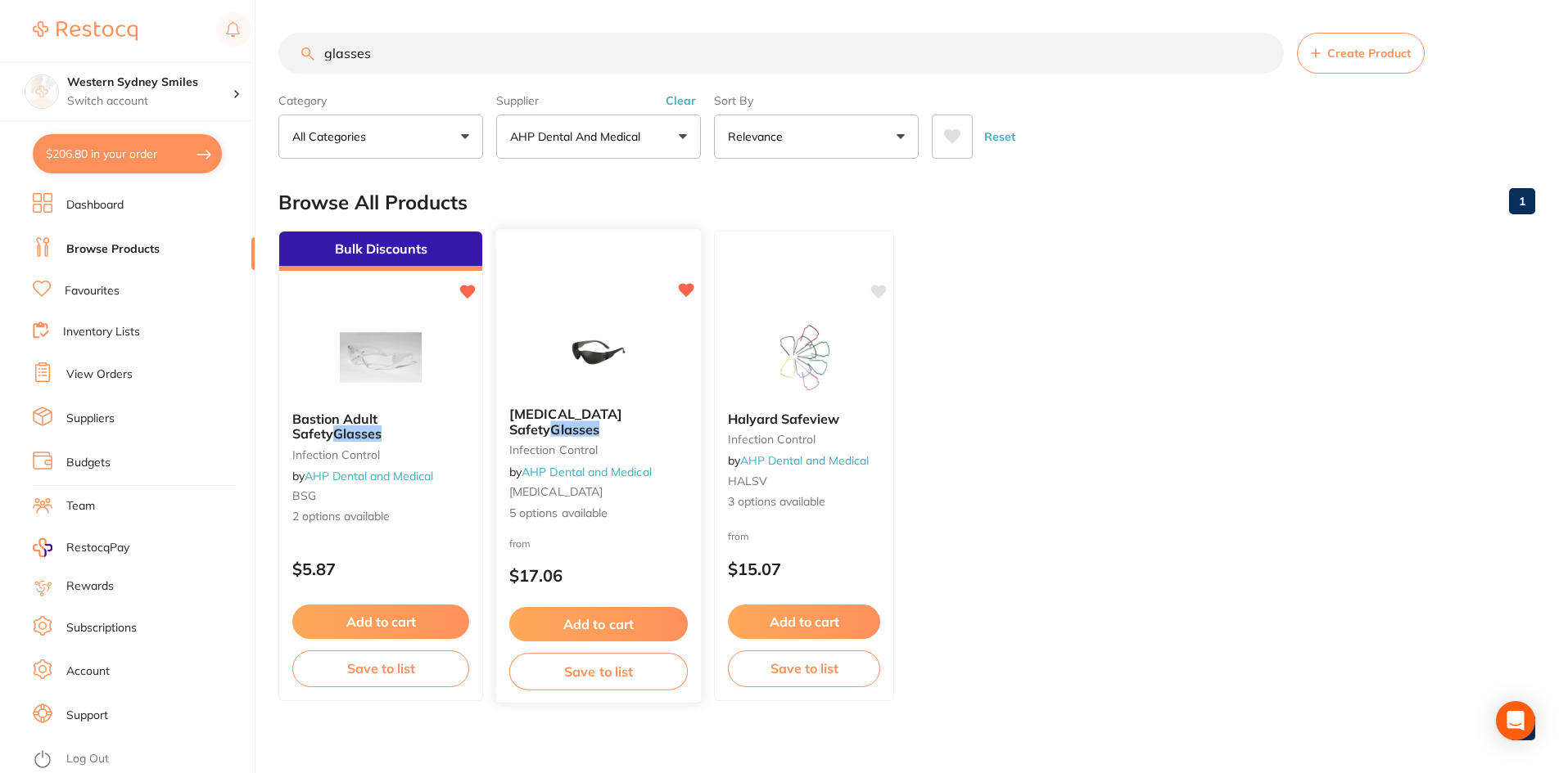
click at [621, 351] on img at bounding box center [598, 352] width 107 height 83
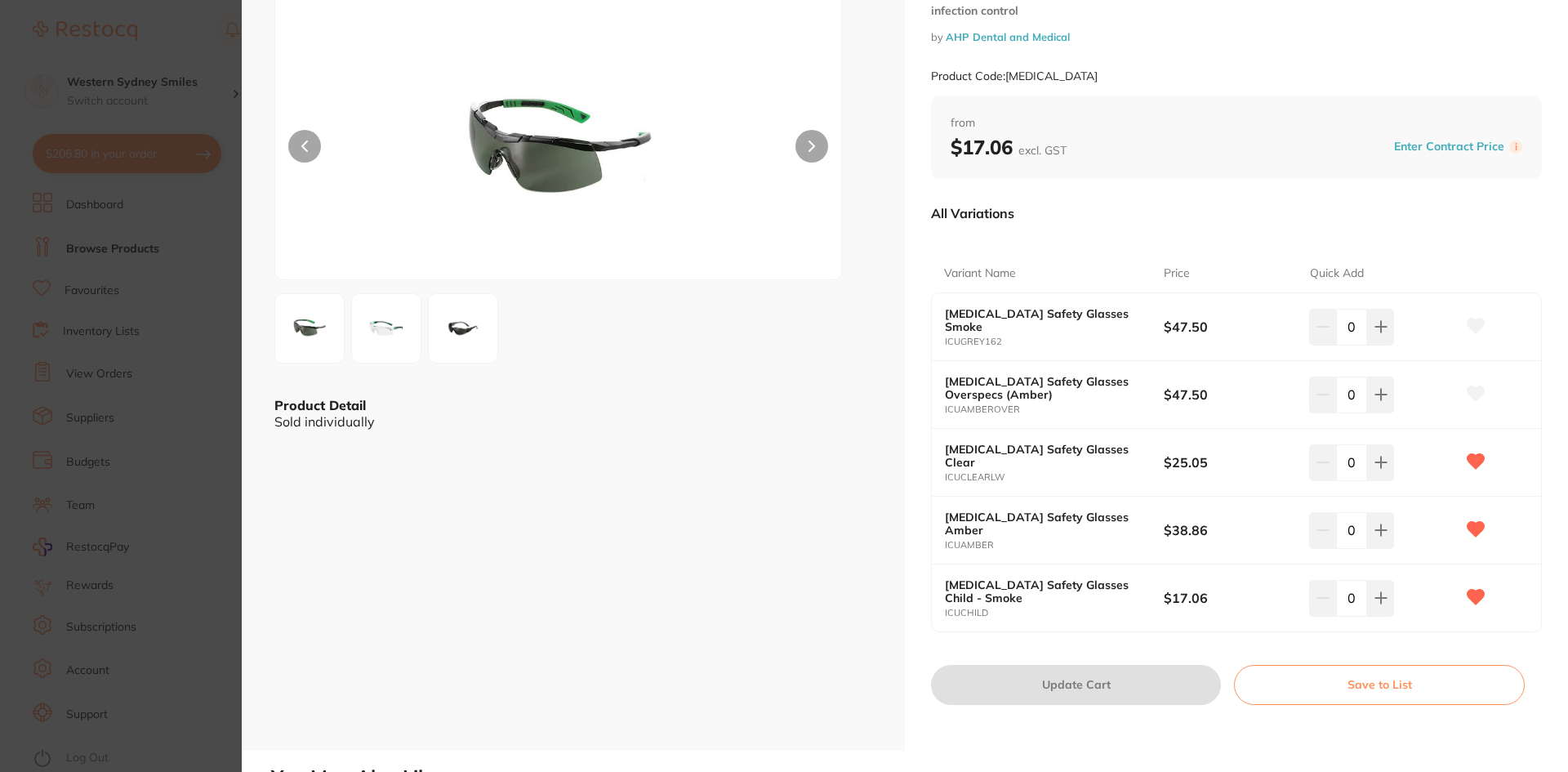
scroll to position [82, 0]
click at [1068, 527] on b "[MEDICAL_DATA] Safety Glasses Amber" at bounding box center [1043, 522] width 197 height 26
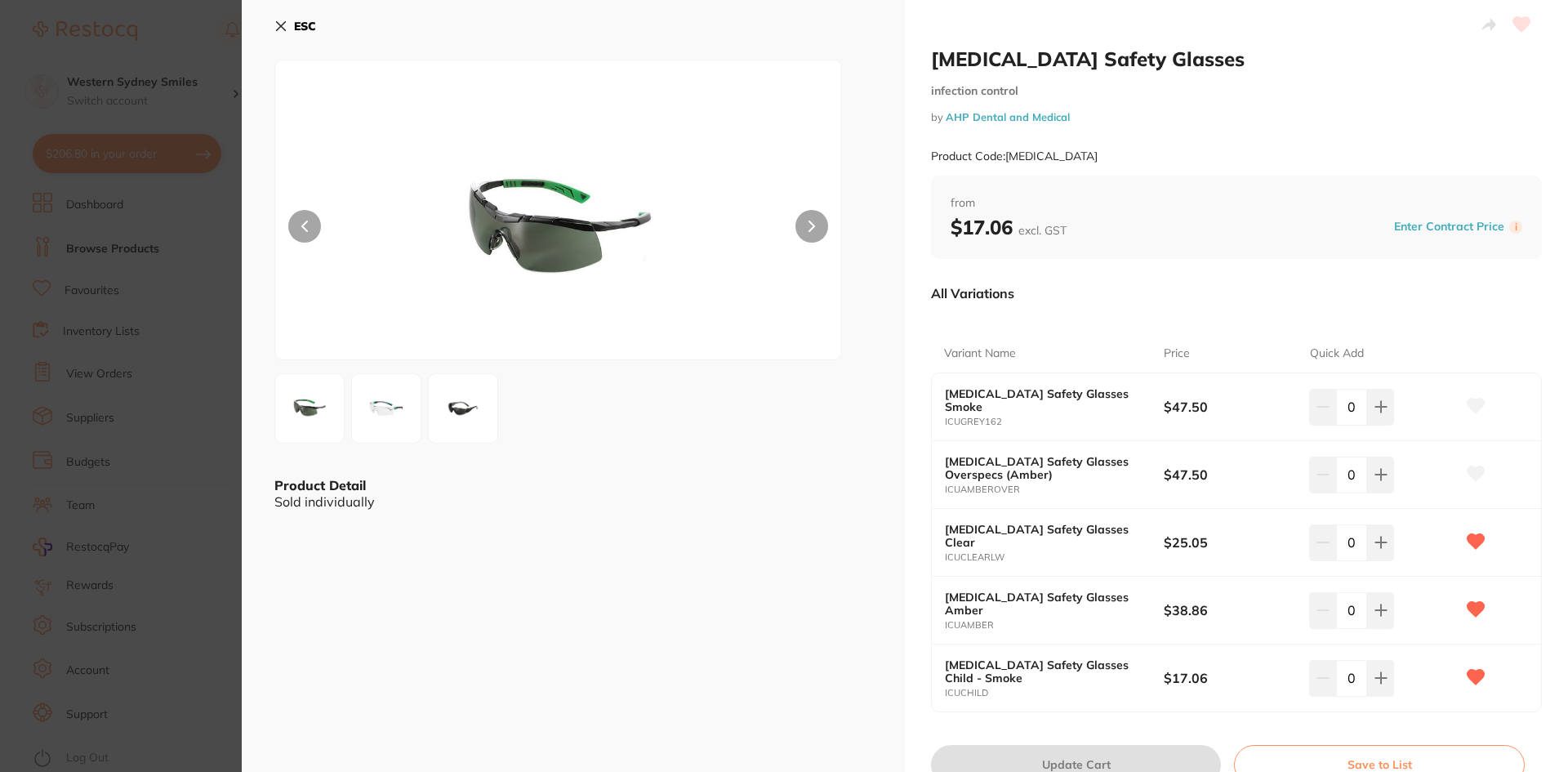
scroll to position [0, 0]
click at [280, 31] on icon at bounding box center [281, 27] width 13 height 13
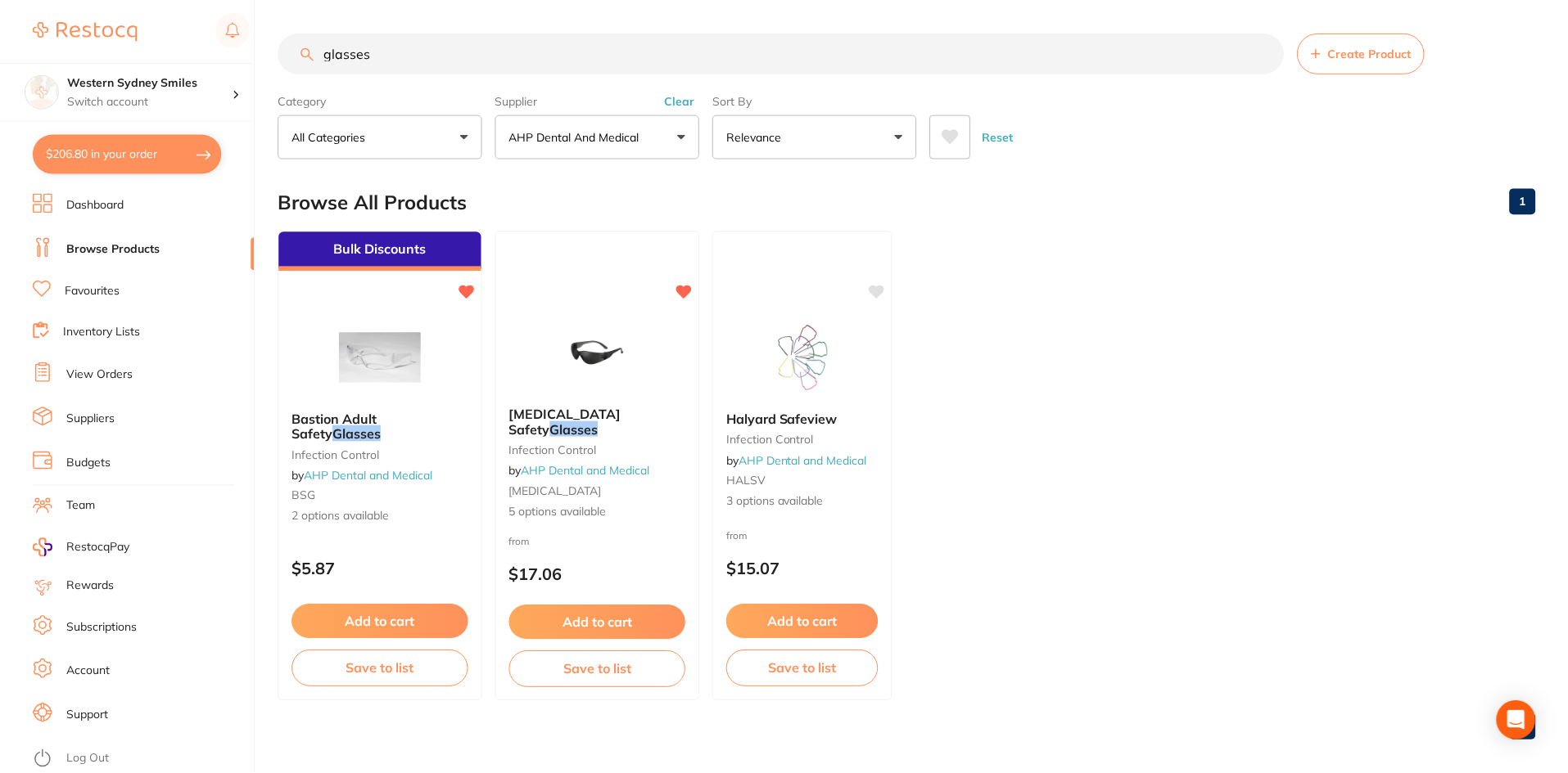
scroll to position [1, 0]
